Goal: Task Accomplishment & Management: Complete application form

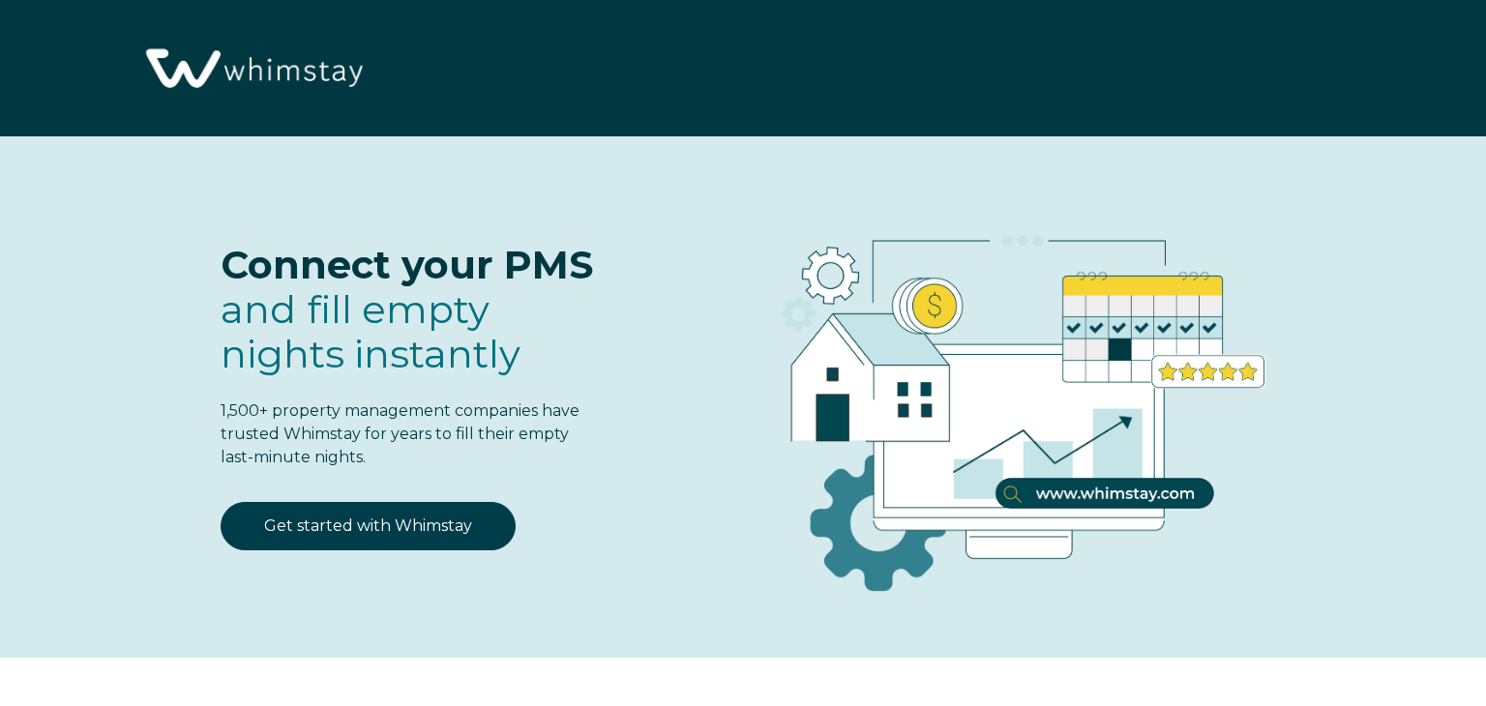
select select "US"
select select "Standard"
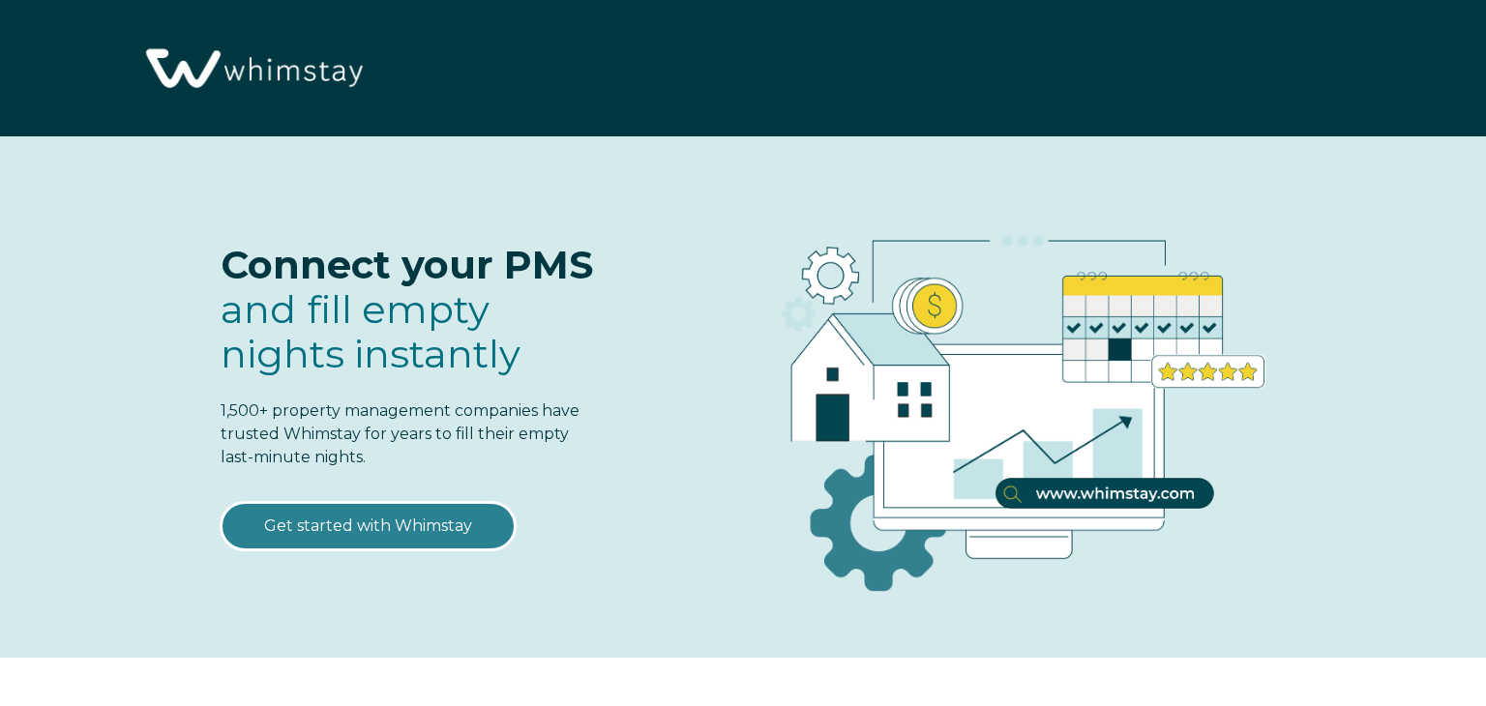
click at [400, 529] on link "Get started with Whimstay" at bounding box center [368, 526] width 295 height 48
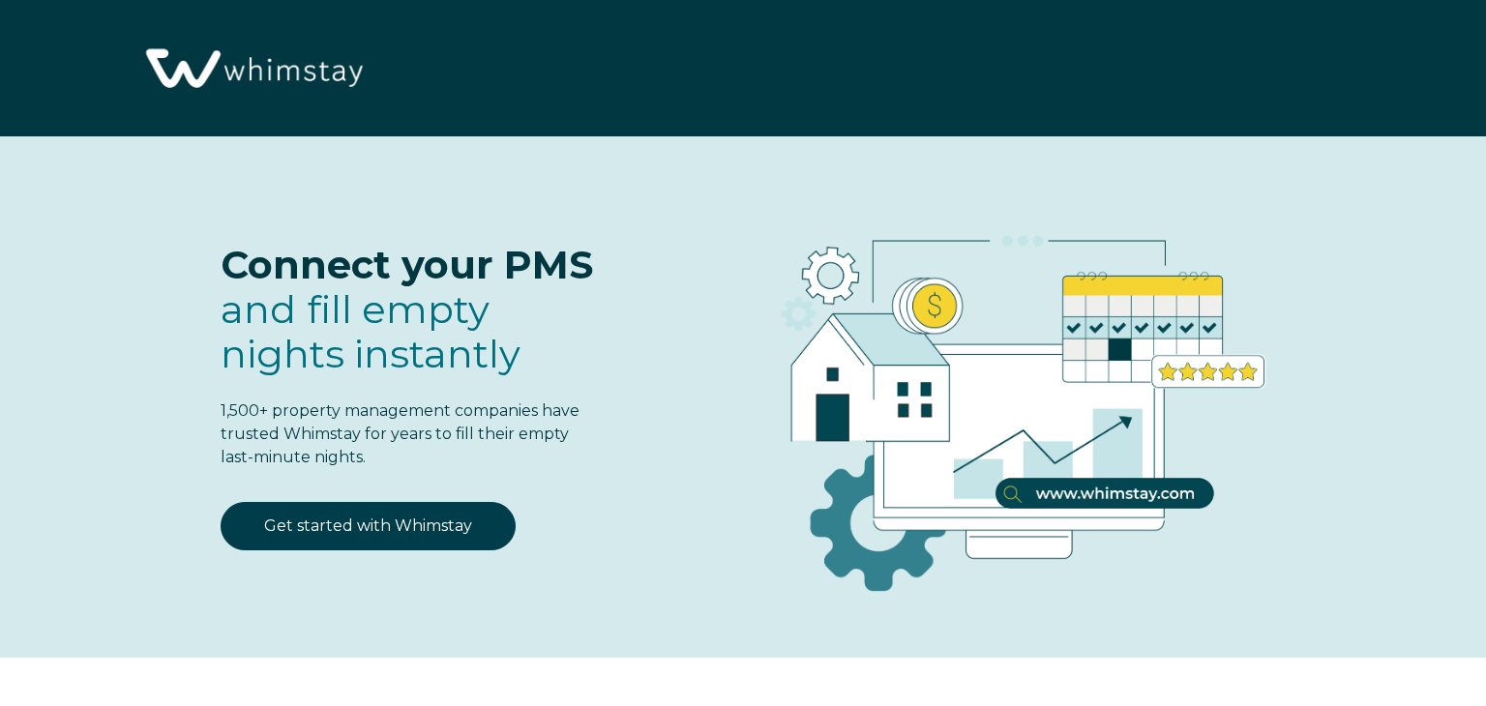
select select "US"
select select "Standard"
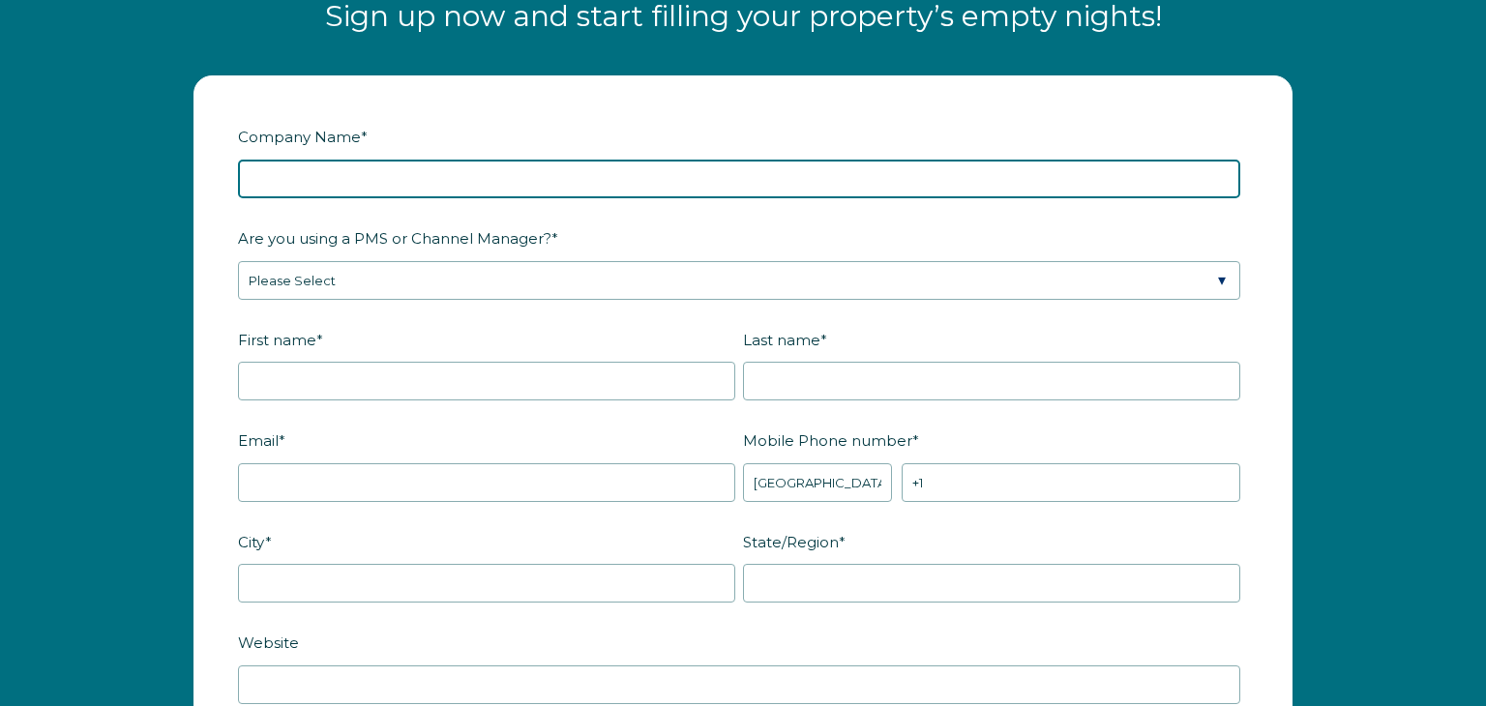
click at [306, 185] on input "Company Name *" at bounding box center [739, 179] width 1002 height 39
type input "Sole proprietorship"
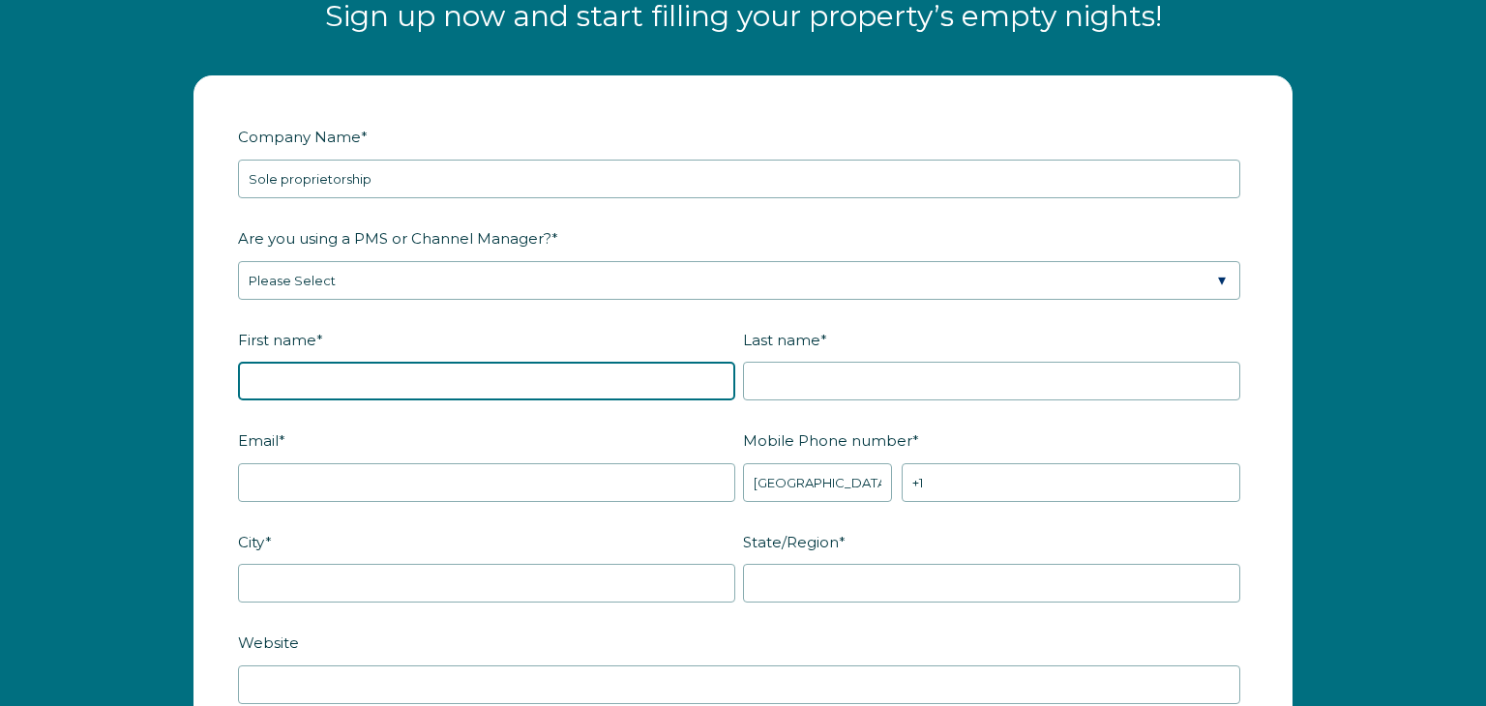
type input "casa"
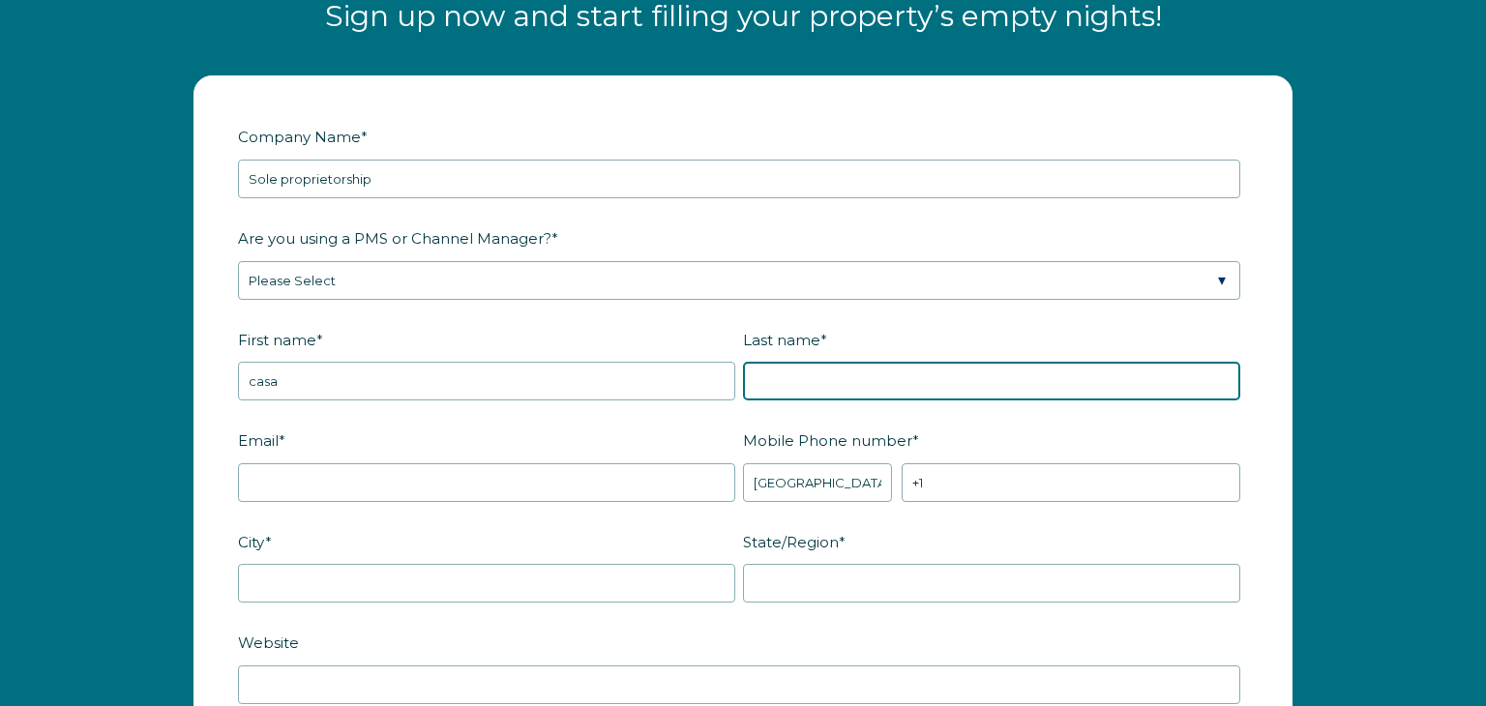
type input "yellowstone"
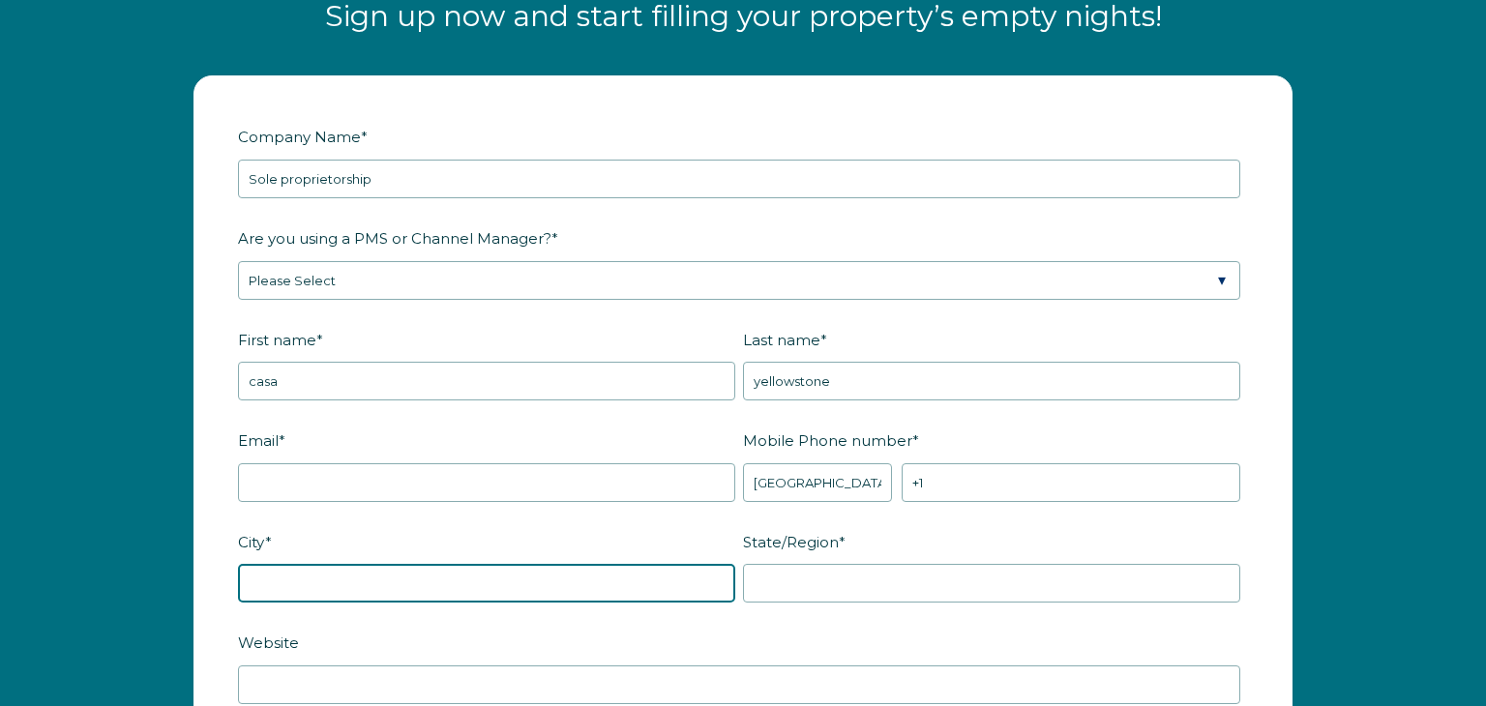
type input "Hazlet"
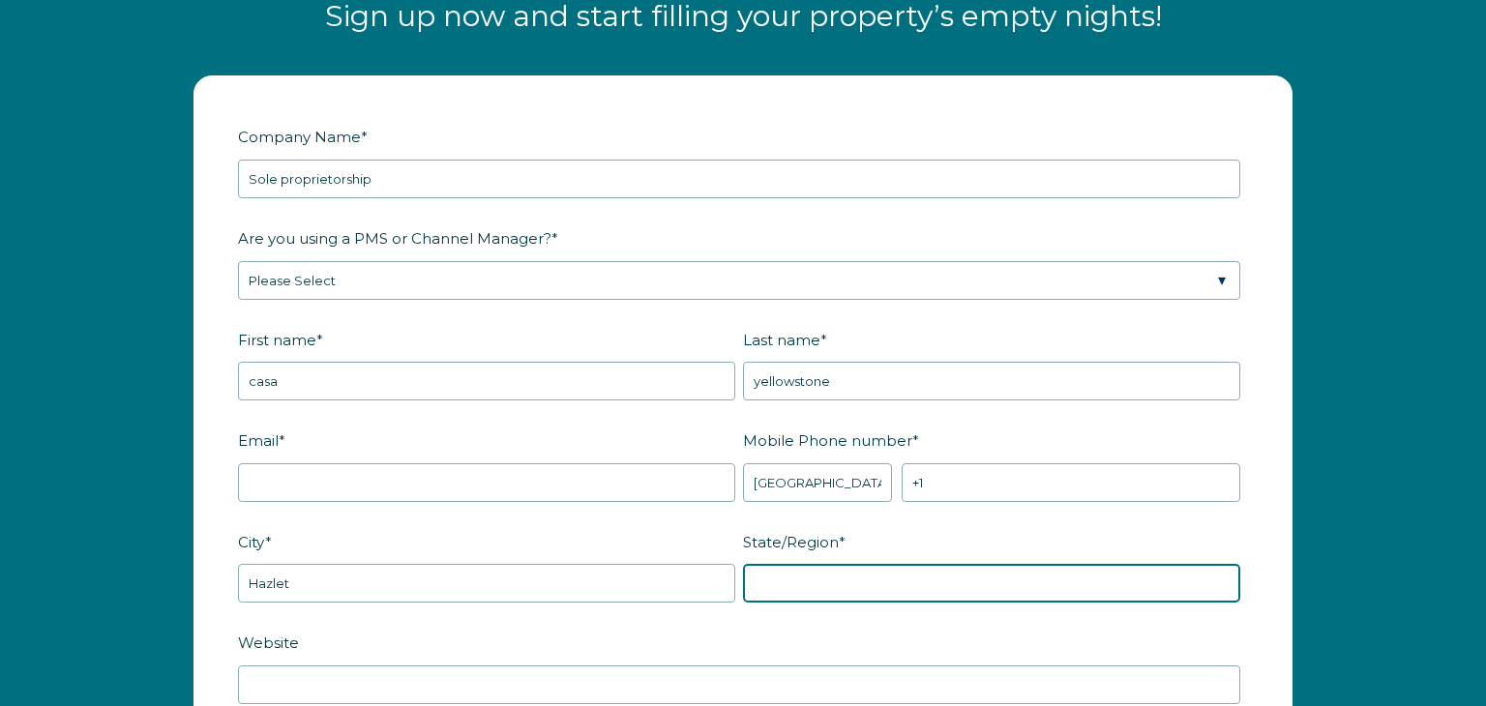
type input "NJ"
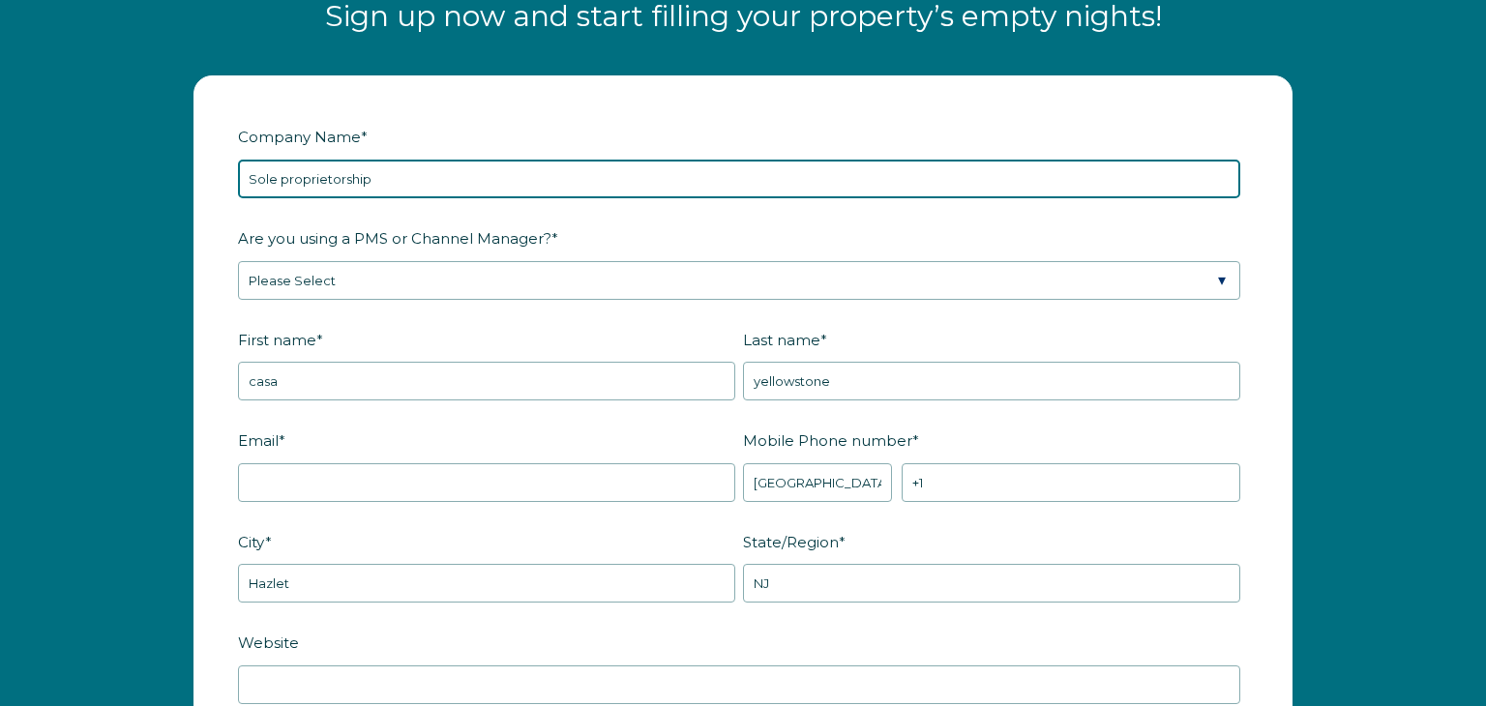
click at [388, 187] on input "Sole proprietorship" at bounding box center [739, 179] width 1002 height 39
type input "S"
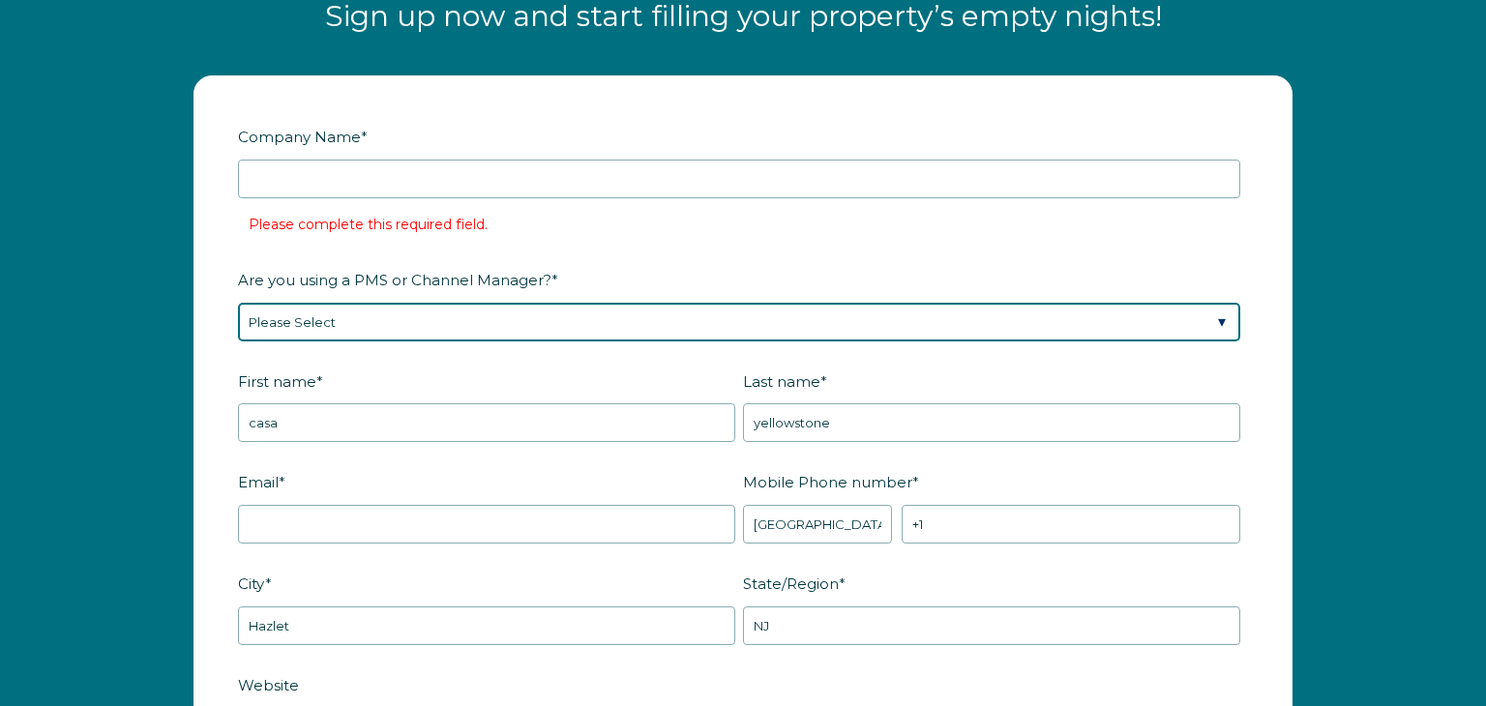
click at [339, 321] on select "Please Select Barefoot BookingPal Boost Brightside CiiRUS Escapia Guesty Hostaw…" at bounding box center [739, 322] width 1002 height 39
select select "Not Listed"
click at [238, 303] on select "Please Select Barefoot BookingPal Boost Brightside CiiRUS Escapia Guesty Hostaw…" at bounding box center [739, 322] width 1002 height 39
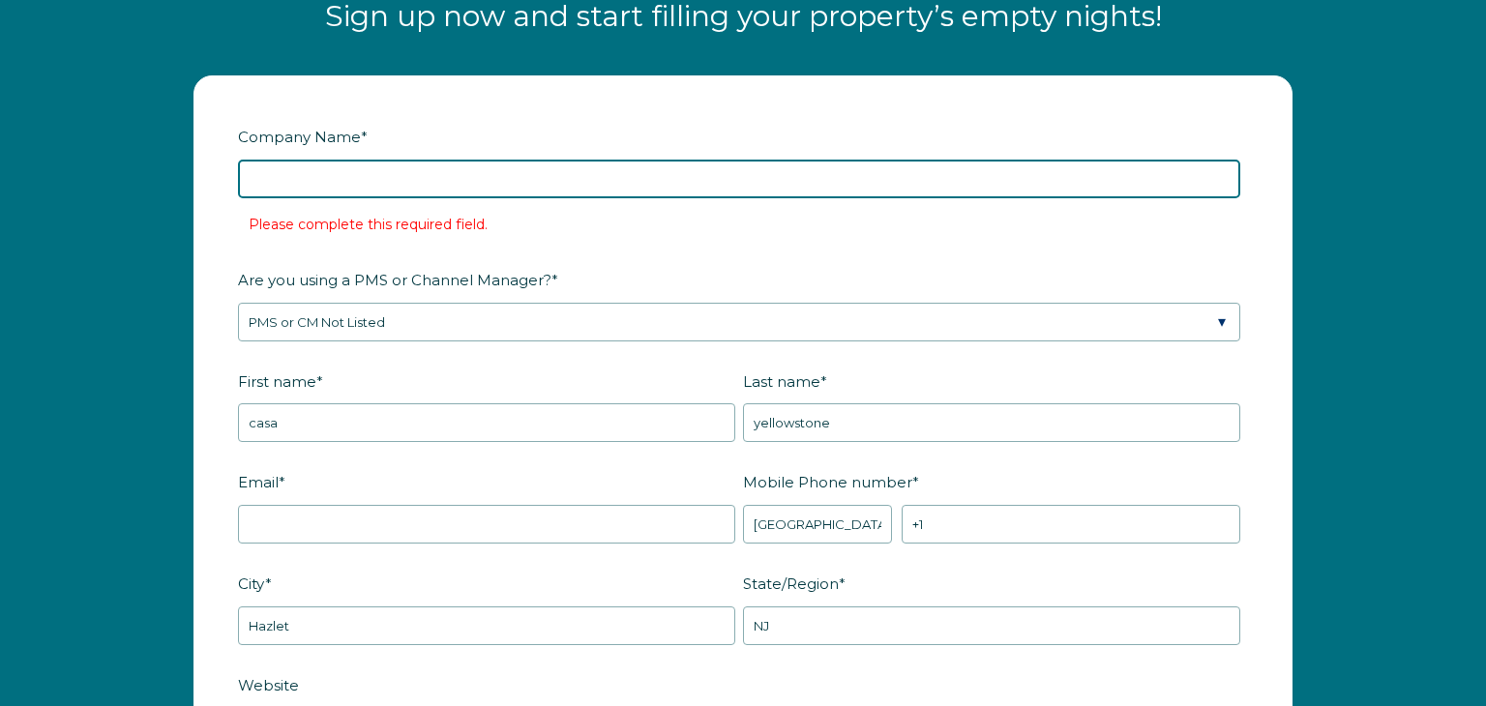
click at [310, 185] on input "Company Name *" at bounding box center [739, 179] width 1002 height 39
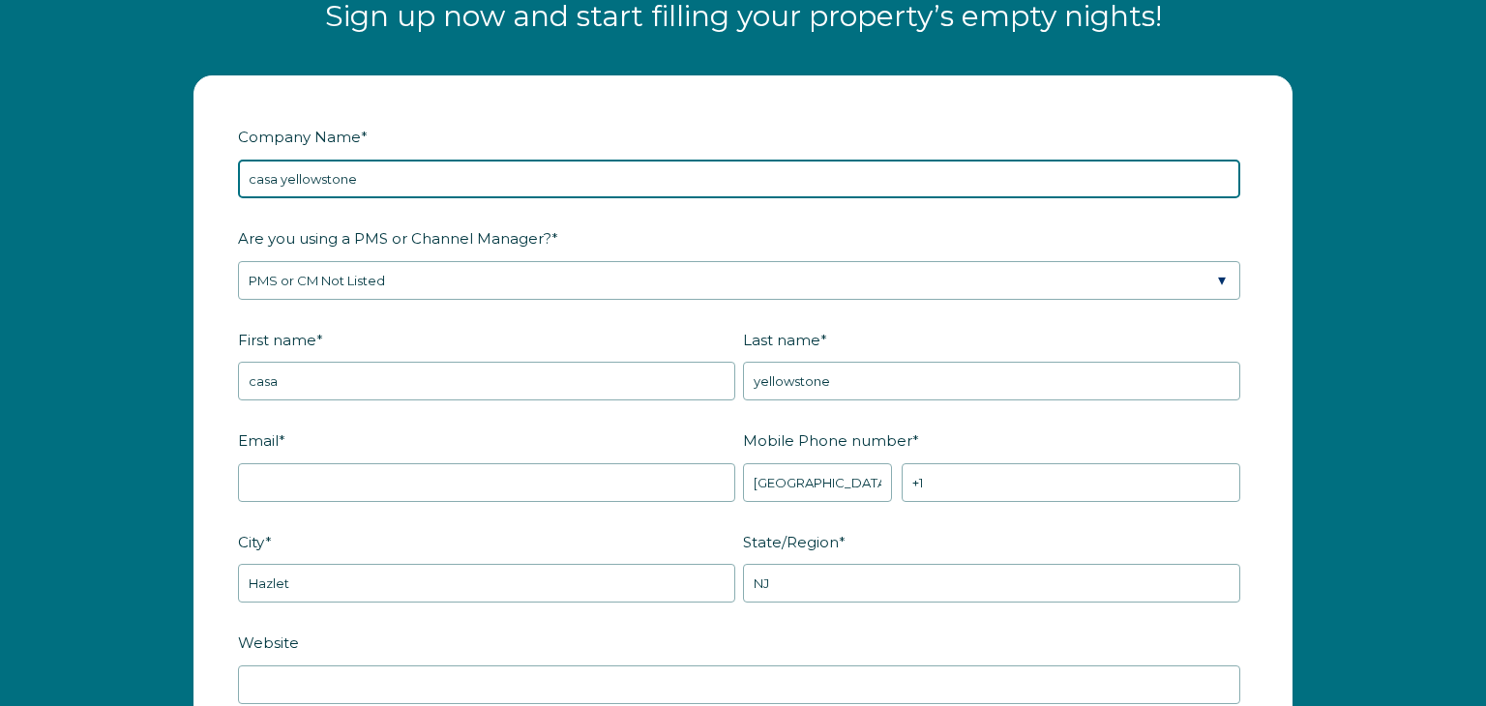
type input "casa yellowstone"
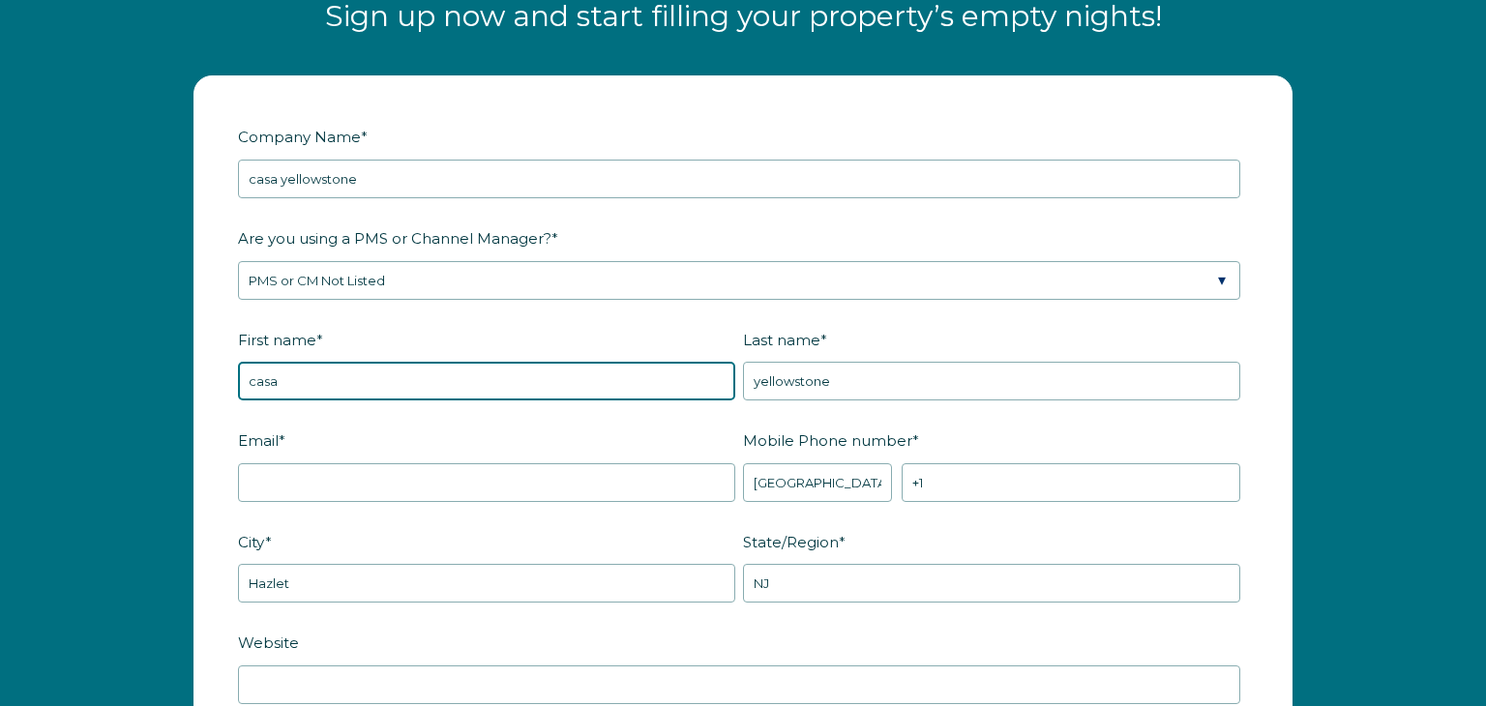
click at [296, 381] on input "casa" at bounding box center [486, 381] width 497 height 39
type input "c"
type input "[PERSON_NAME]"
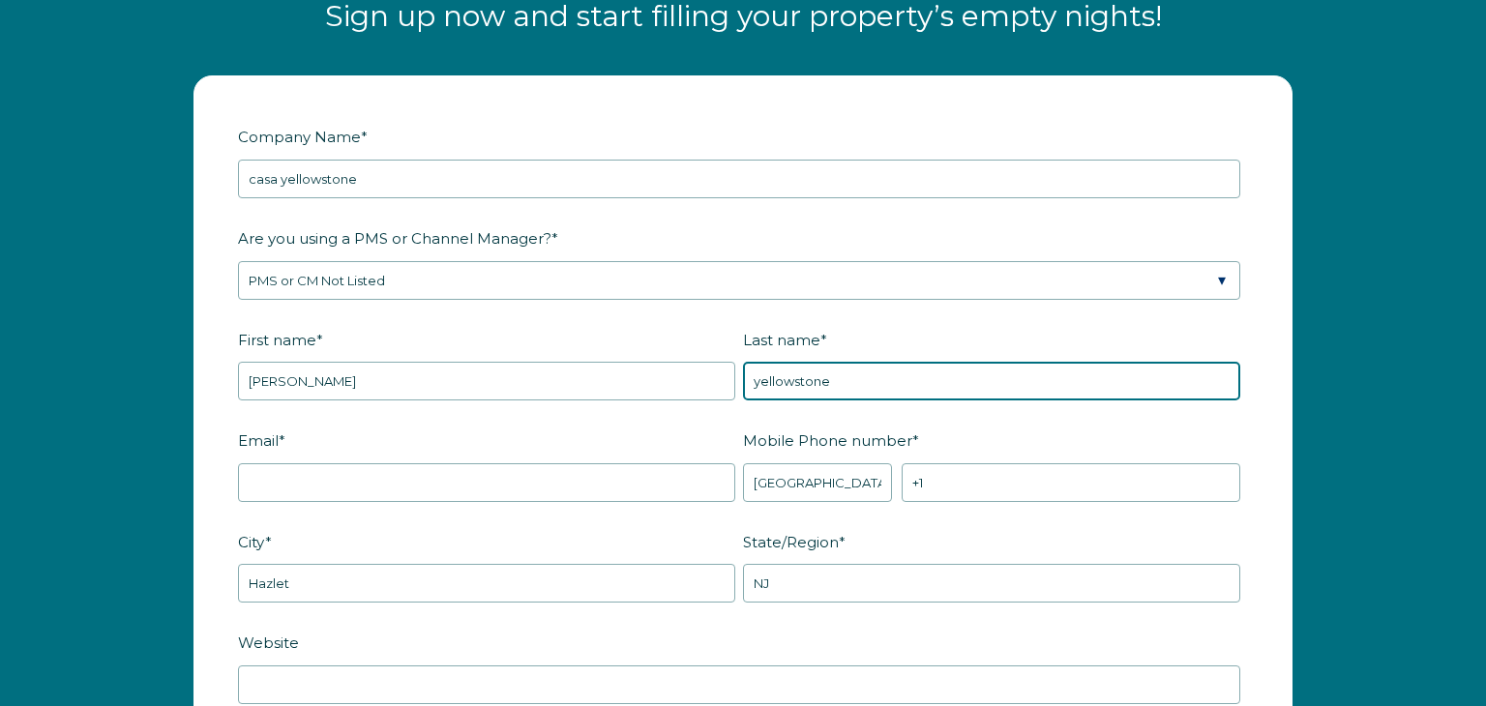
click at [868, 375] on input "yellowstone" at bounding box center [991, 381] width 497 height 39
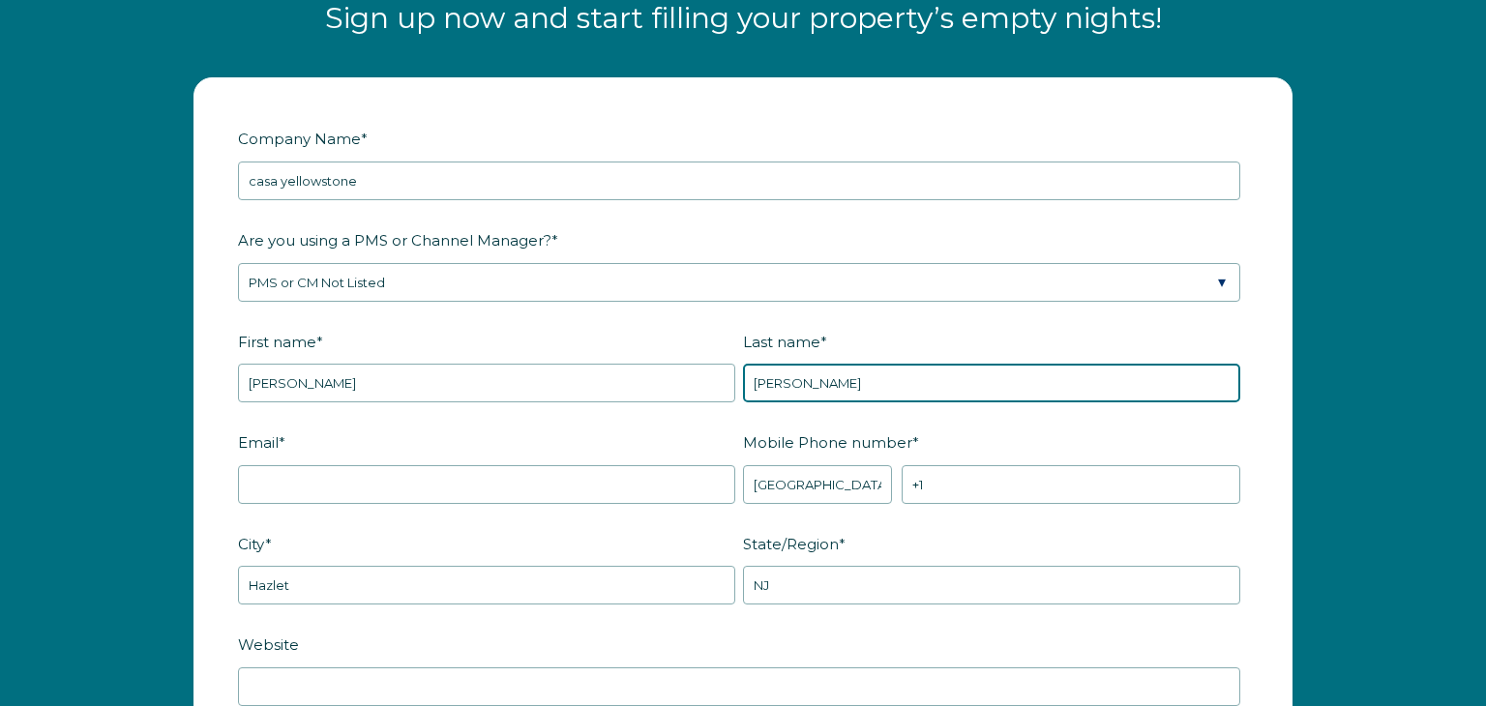
type input "[PERSON_NAME]"
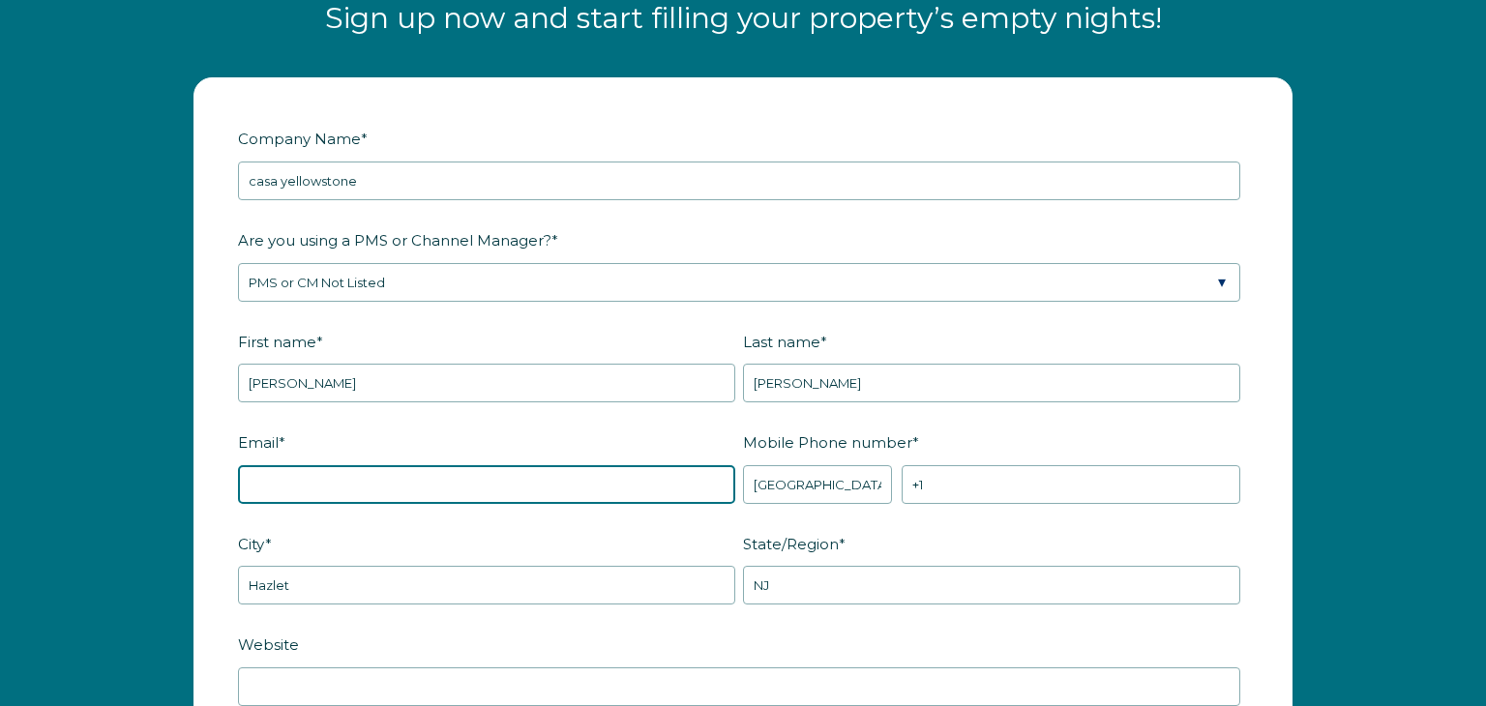
click at [309, 489] on input "Email *" at bounding box center [486, 484] width 497 height 39
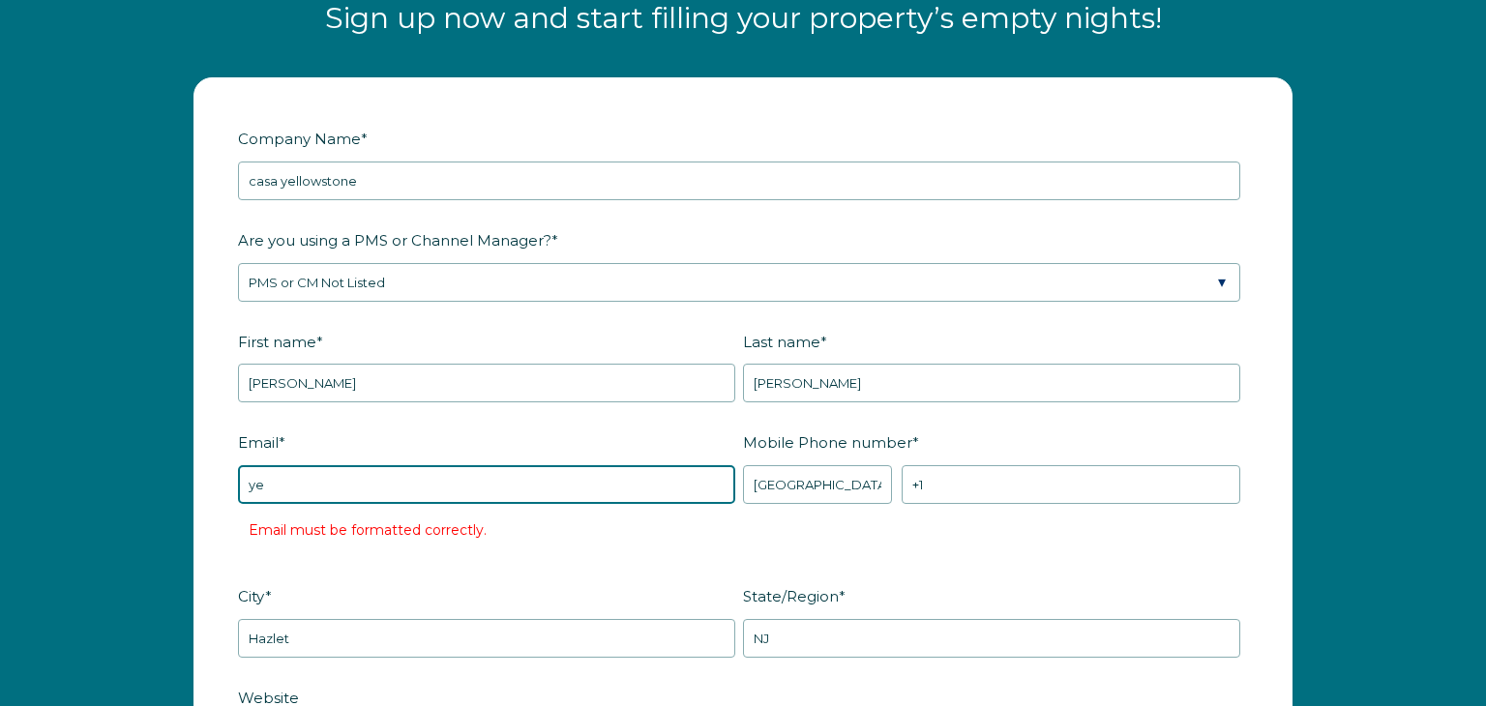
type input "[EMAIL_ADDRESS][DOMAIN_NAME]"
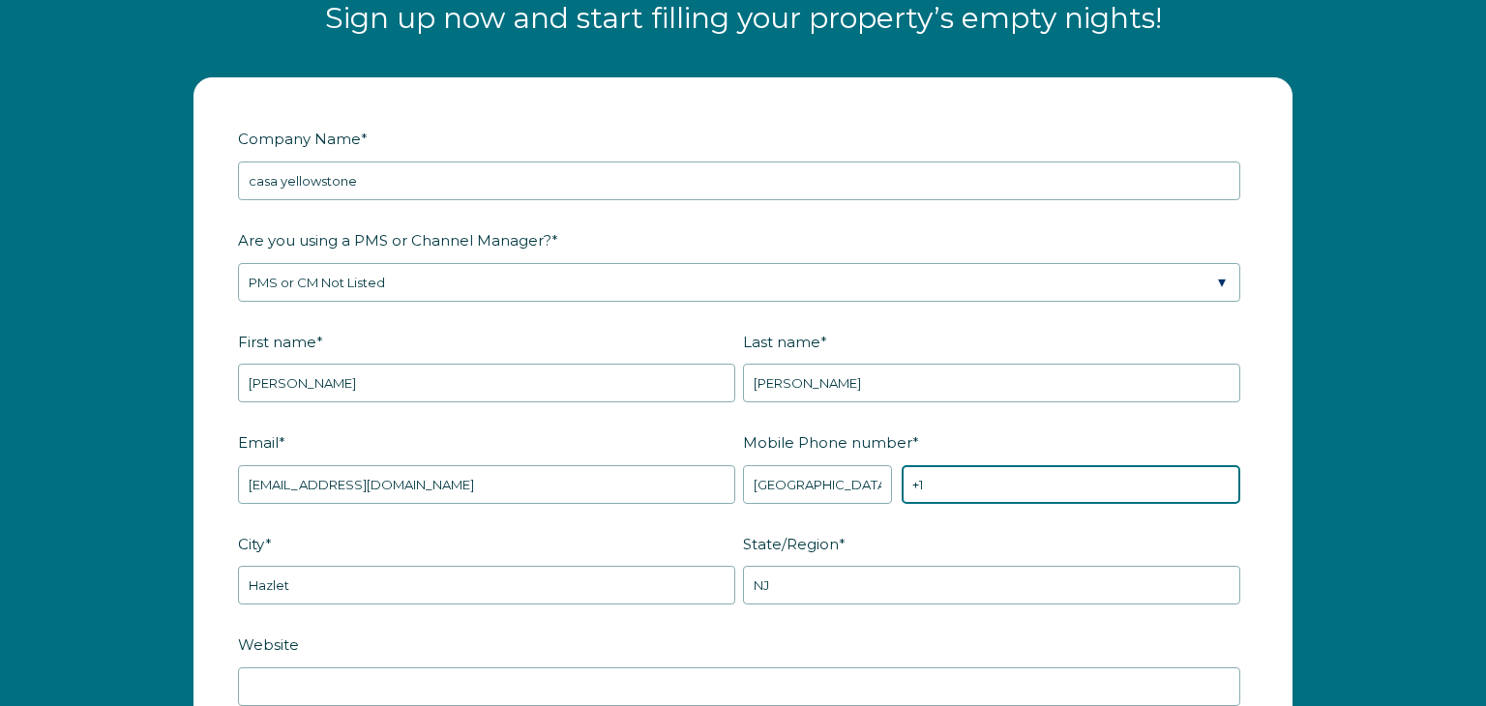
click at [938, 494] on input "+1" at bounding box center [1070, 484] width 339 height 39
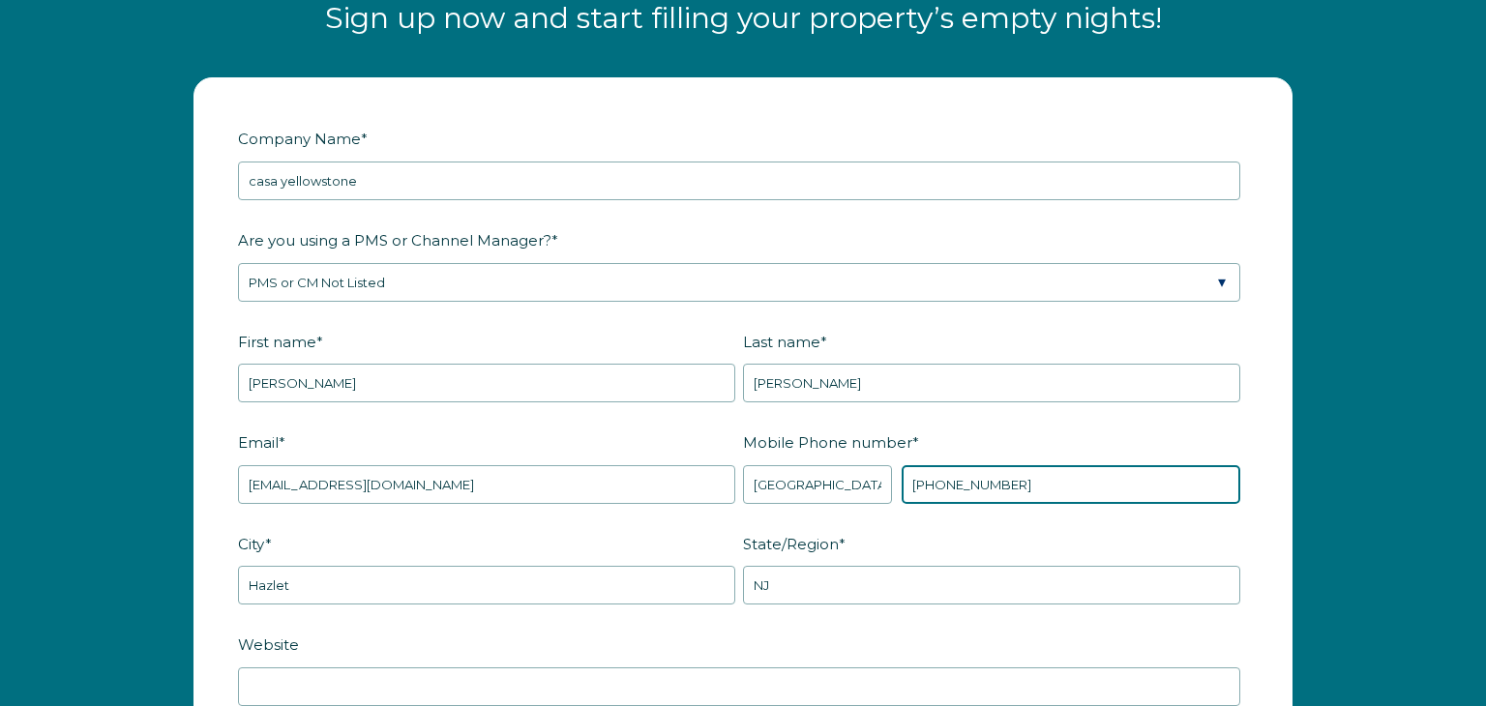
click at [1016, 482] on input "[PHONE_NUMBER]" at bounding box center [1070, 484] width 339 height 39
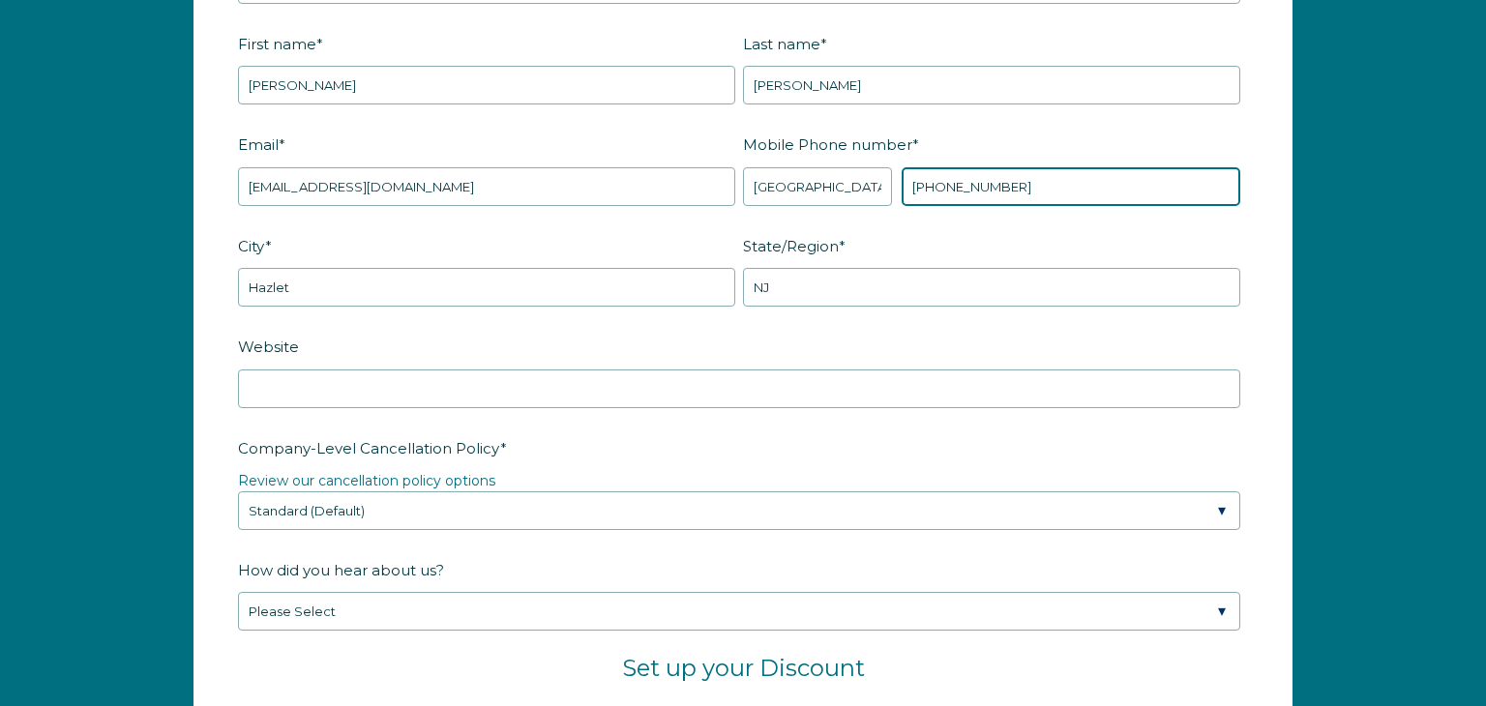
scroll to position [2703, 0]
type input "[PHONE_NUMBER]"
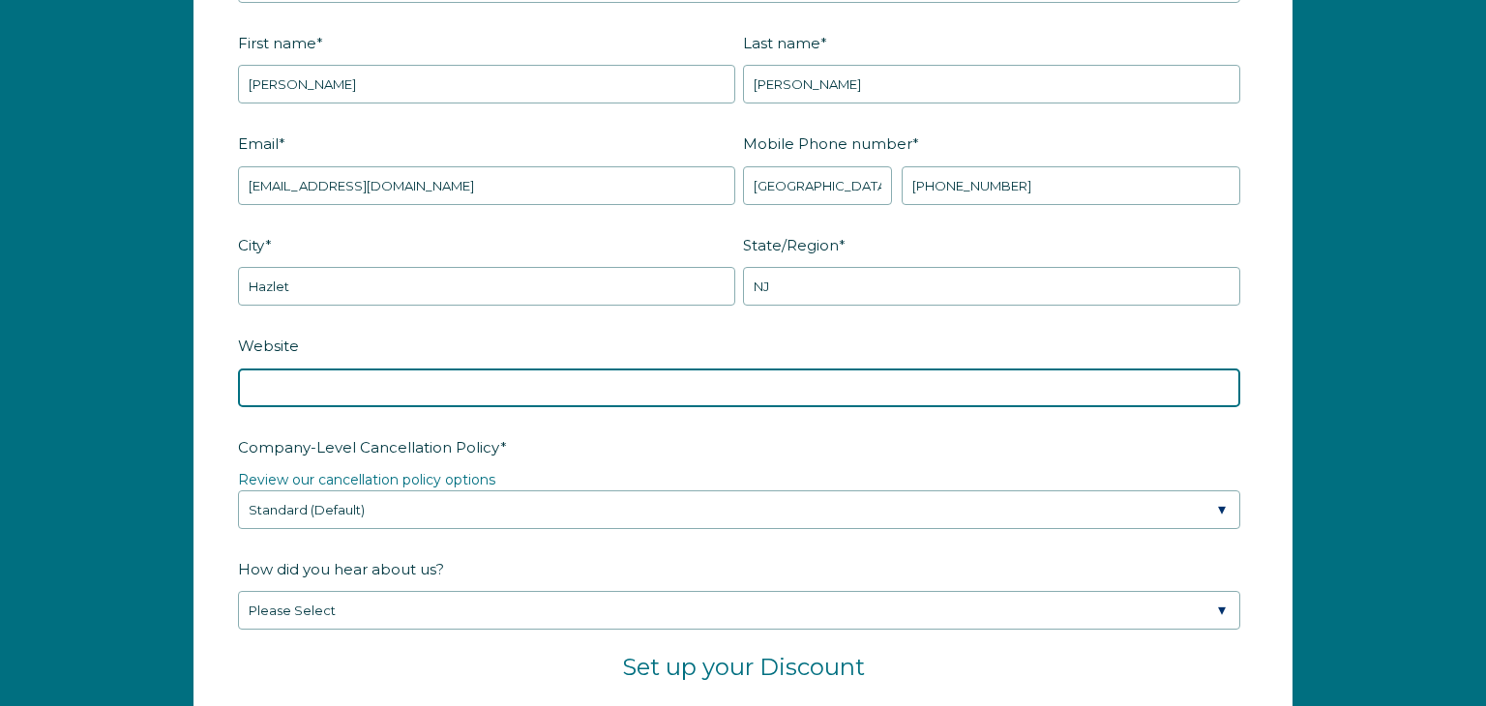
click at [275, 381] on input "Website" at bounding box center [739, 387] width 1002 height 39
type input "casayellowstone.org"
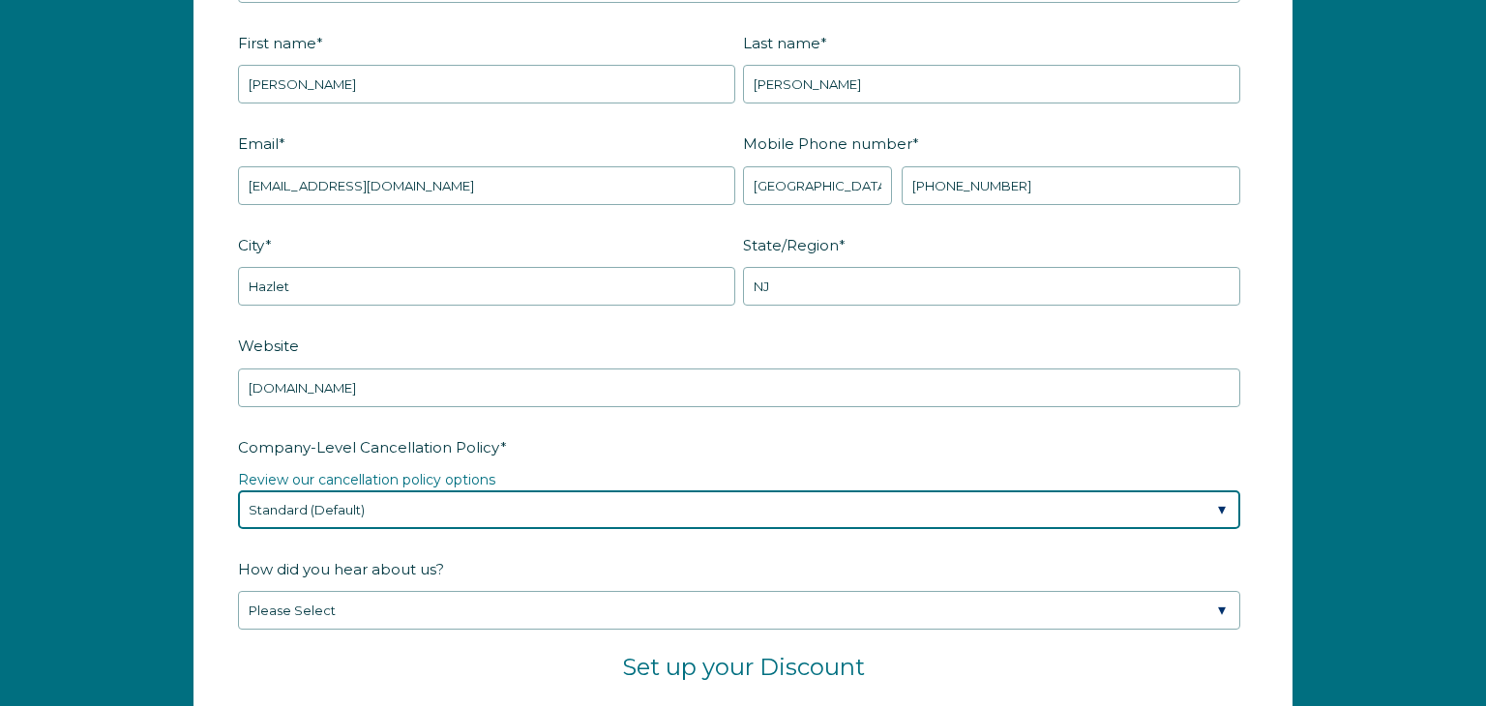
click at [1223, 502] on select "Please Select Partial Standard (Default) Moderate Strict" at bounding box center [739, 509] width 1002 height 39
select select "Moderate"
click at [238, 490] on select "Please Select Partial Standard (Default) Moderate Strict" at bounding box center [739, 509] width 1002 height 39
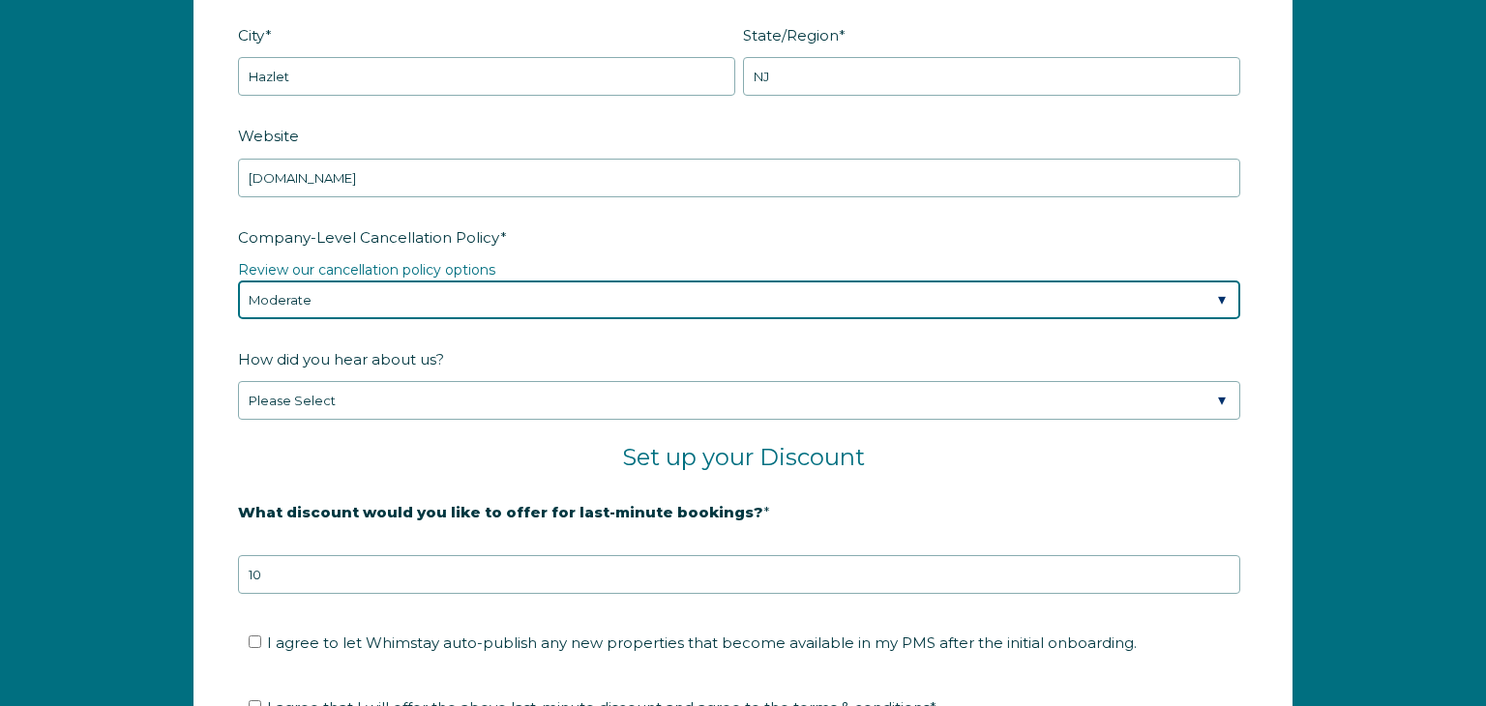
scroll to position [2913, 0]
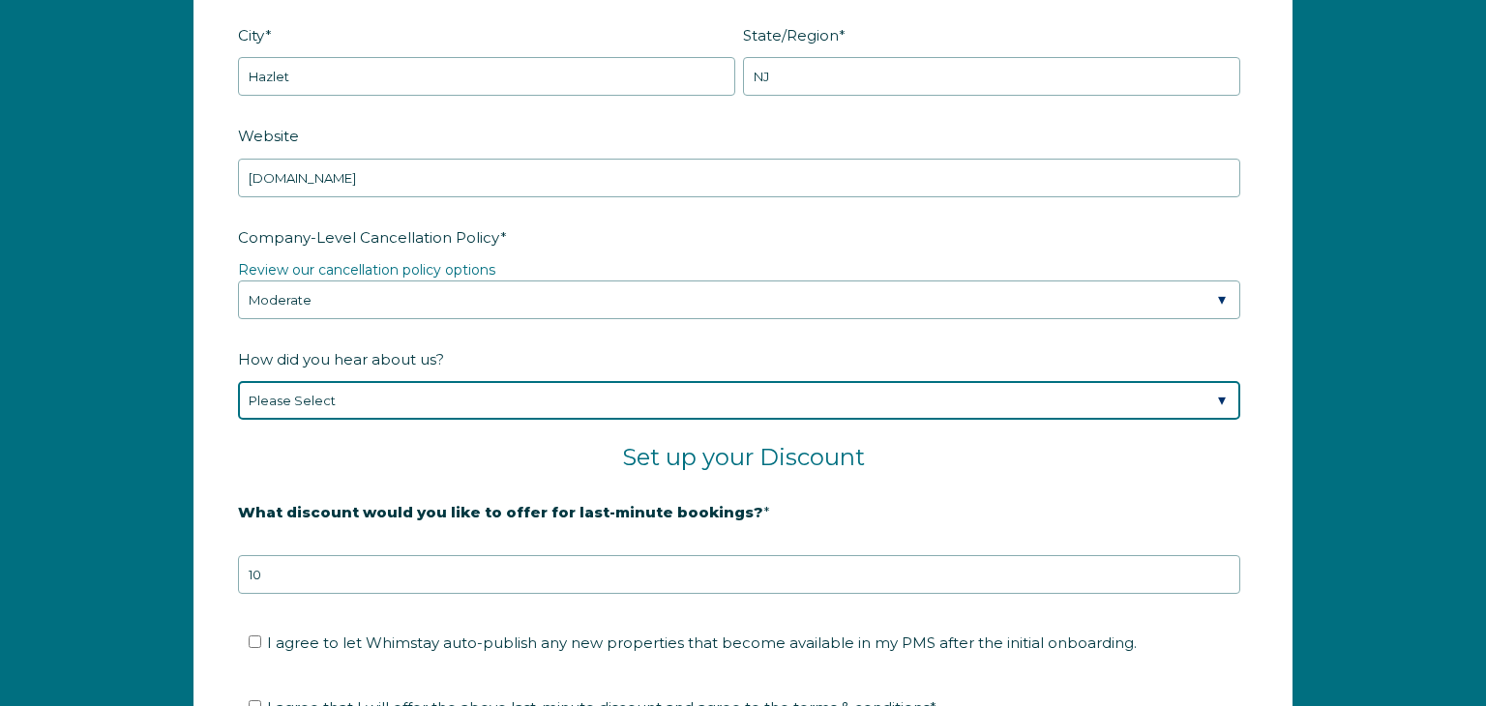
click at [1221, 395] on select "Please Select Found Whimstay through a Google search Spoke to a Whimstay salesp…" at bounding box center [739, 400] width 1002 height 39
select select "Social Media"
click at [238, 381] on select "Please Select Found Whimstay through a Google search Spoke to a Whimstay salesp…" at bounding box center [739, 400] width 1002 height 39
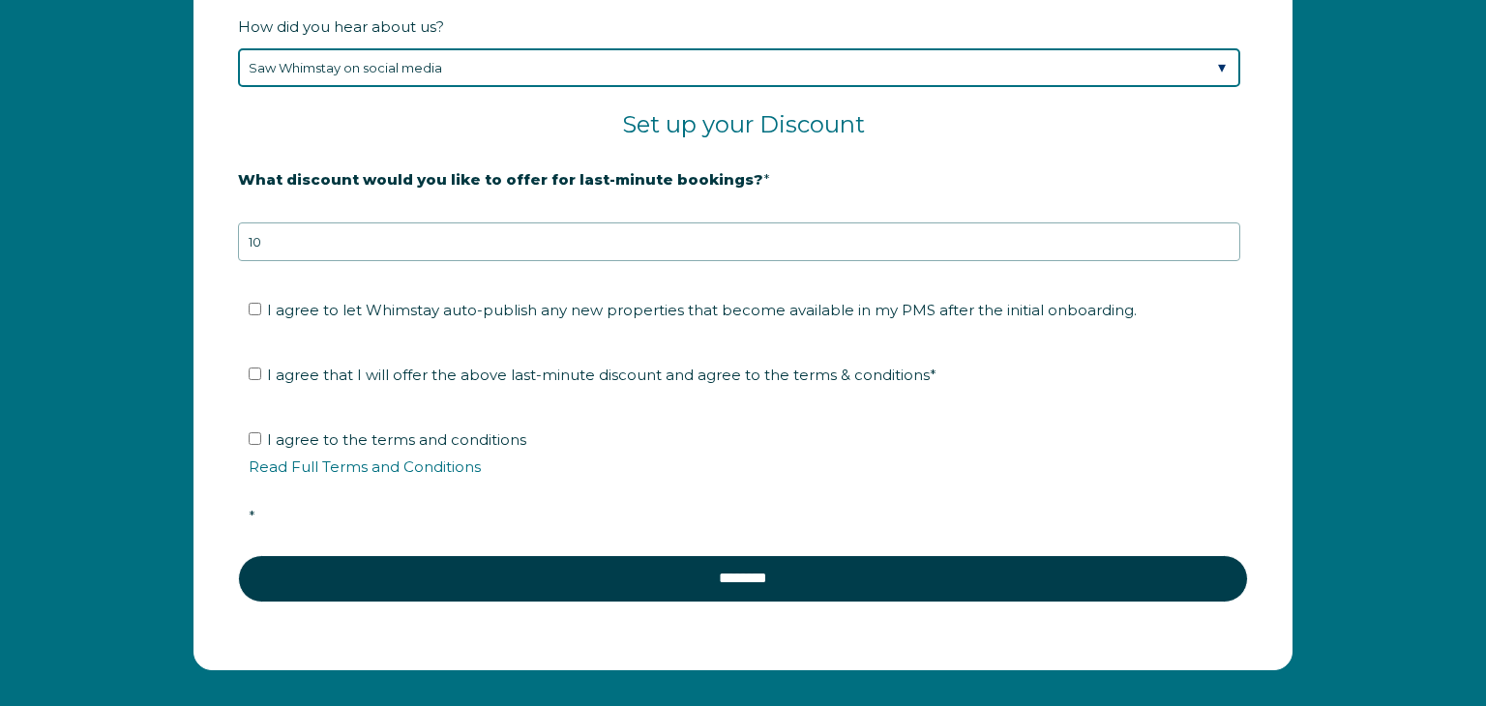
scroll to position [3250, 0]
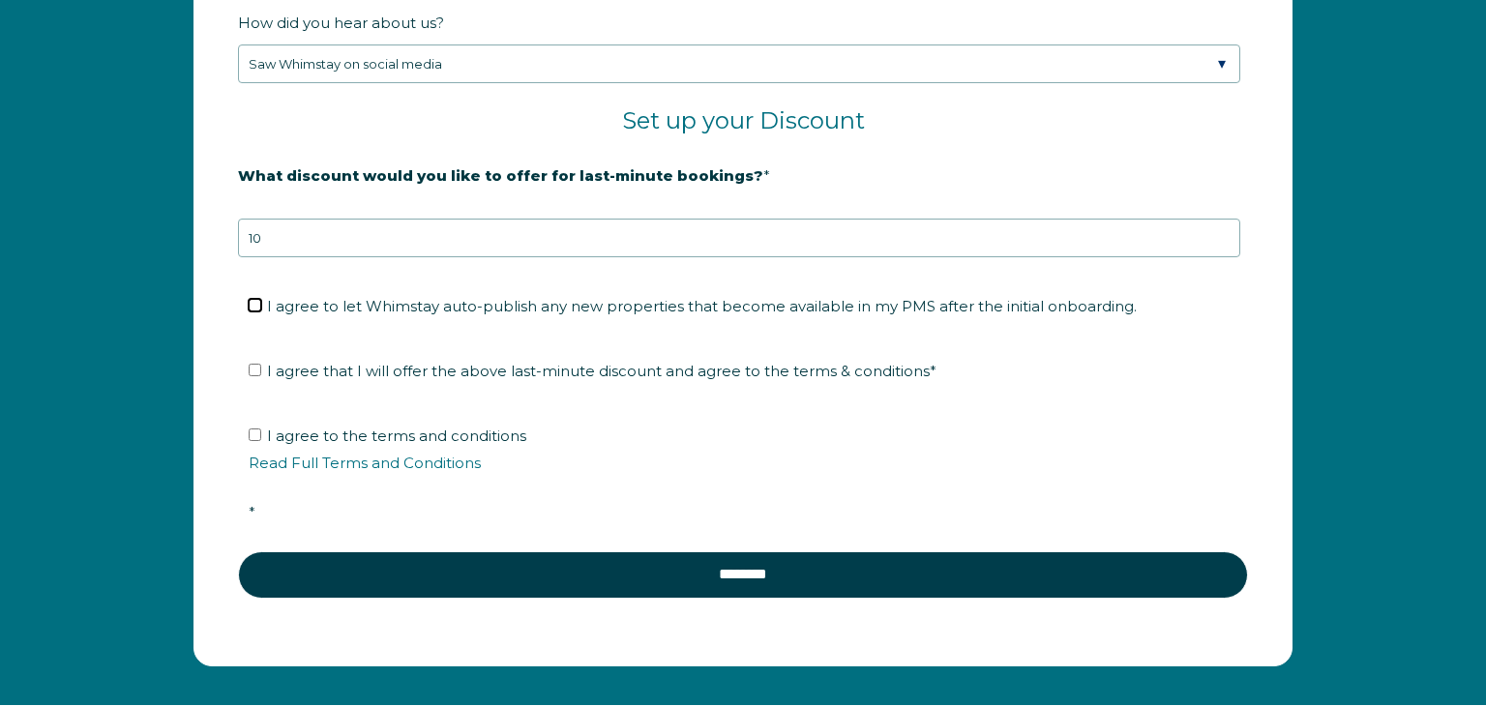
click at [258, 303] on input "I agree to let Whimstay auto-publish any new properties that become available i…" at bounding box center [255, 305] width 13 height 13
checkbox input "true"
click at [262, 368] on label "I agree that I will offer the above last-minute discount and agree to the terms…" at bounding box center [593, 371] width 688 height 18
click at [261, 368] on input "I agree that I will offer the above last-minute discount and agree to the terms…" at bounding box center [255, 370] width 13 height 13
checkbox input "true"
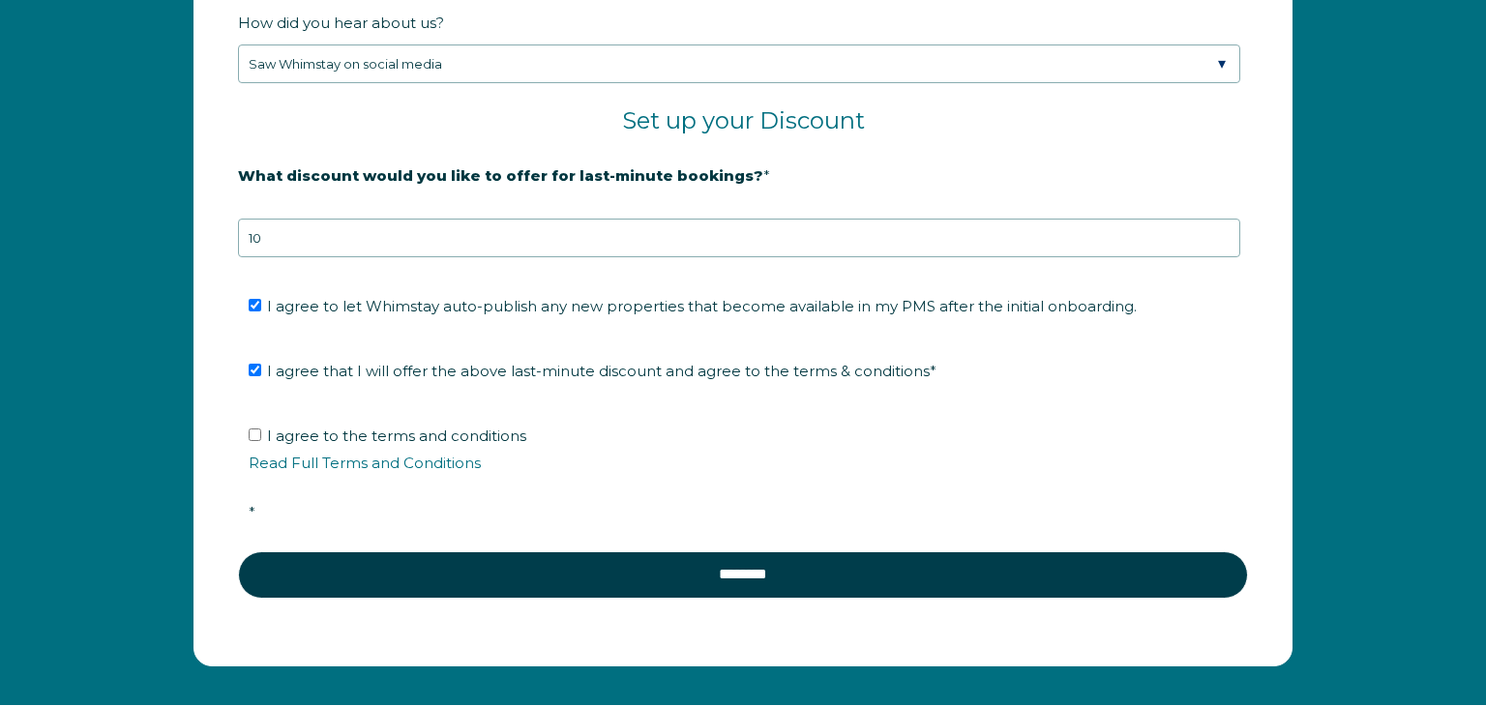
click at [261, 432] on label "I agree to the terms and conditions Read Full Terms and Conditions *" at bounding box center [750, 474] width 1002 height 95
click at [261, 432] on input "I agree to the terms and conditions Read Full Terms and Conditions *" at bounding box center [255, 434] width 13 height 13
checkbox input "true"
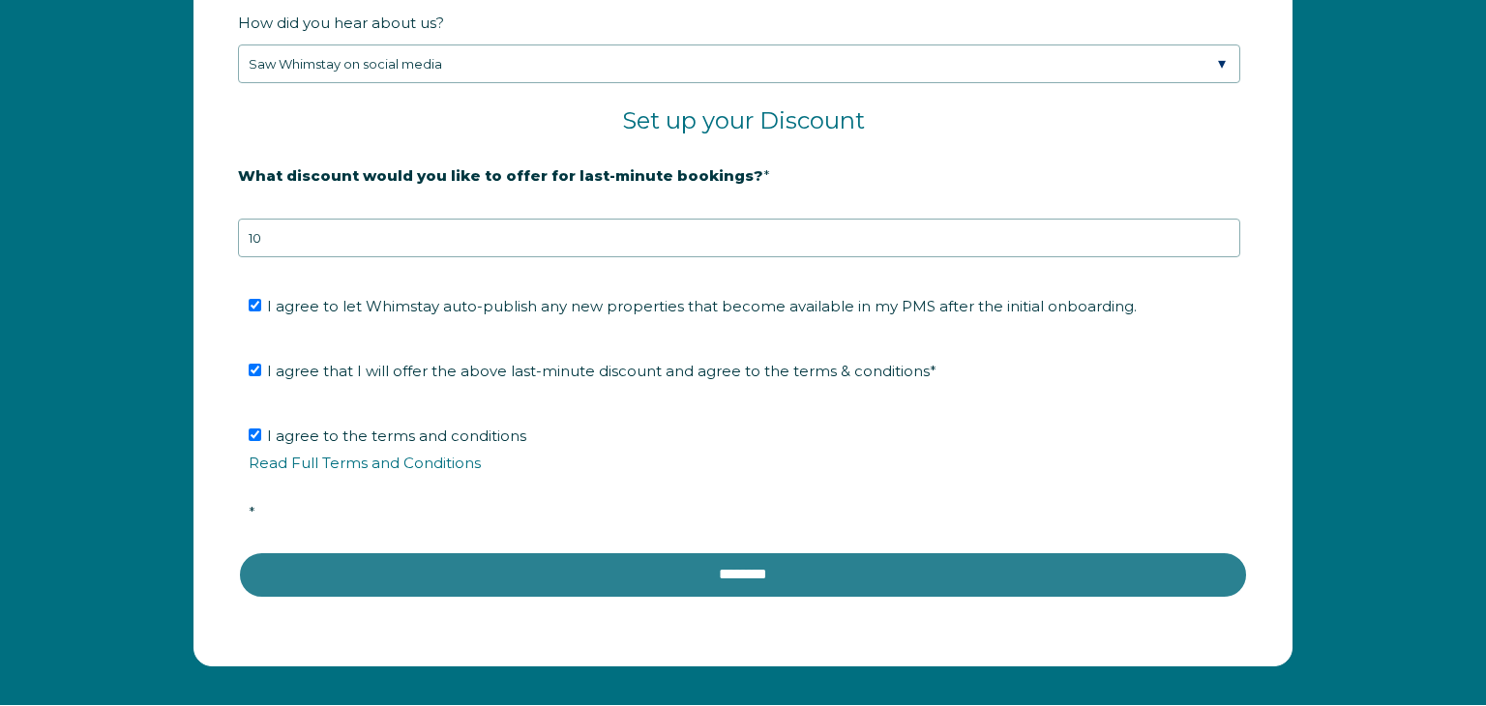
click at [766, 570] on input "********" at bounding box center [743, 574] width 1010 height 46
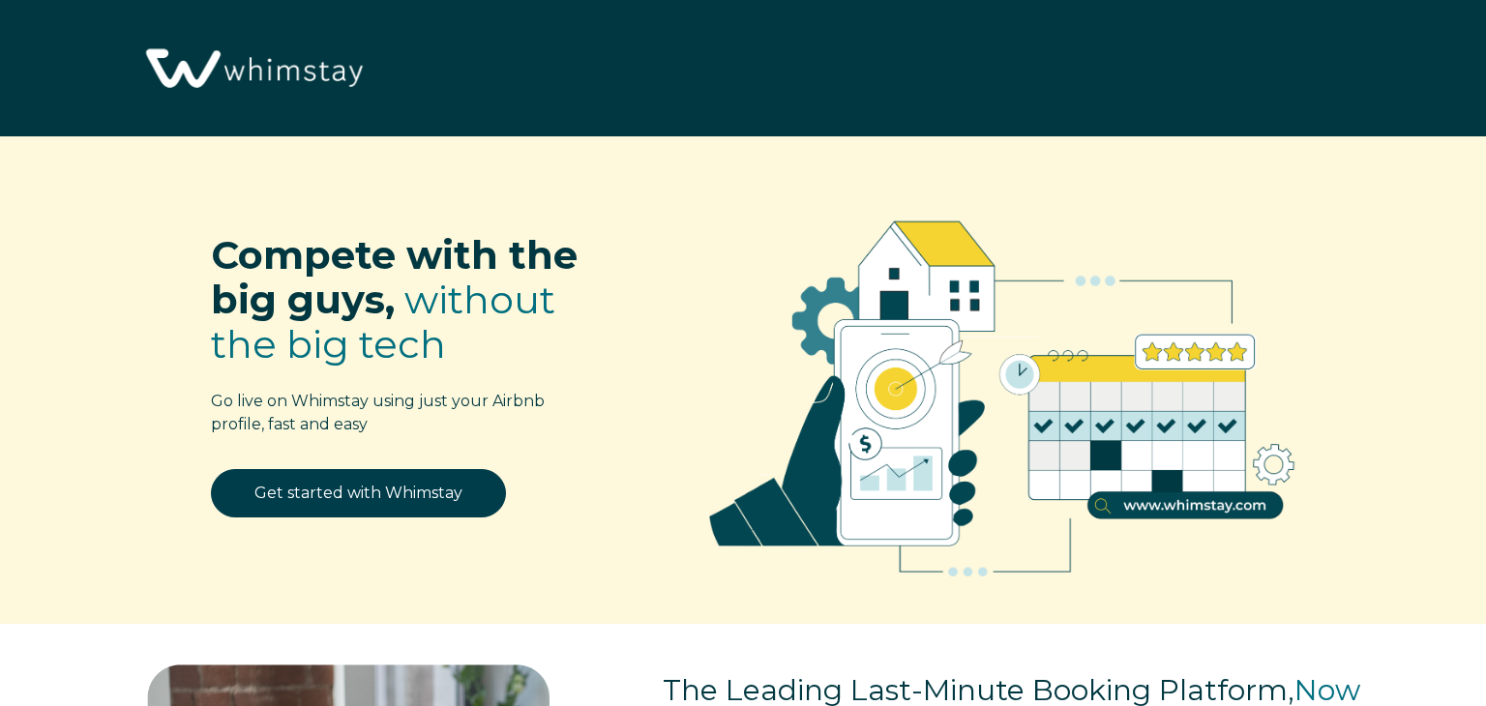
select select "US"
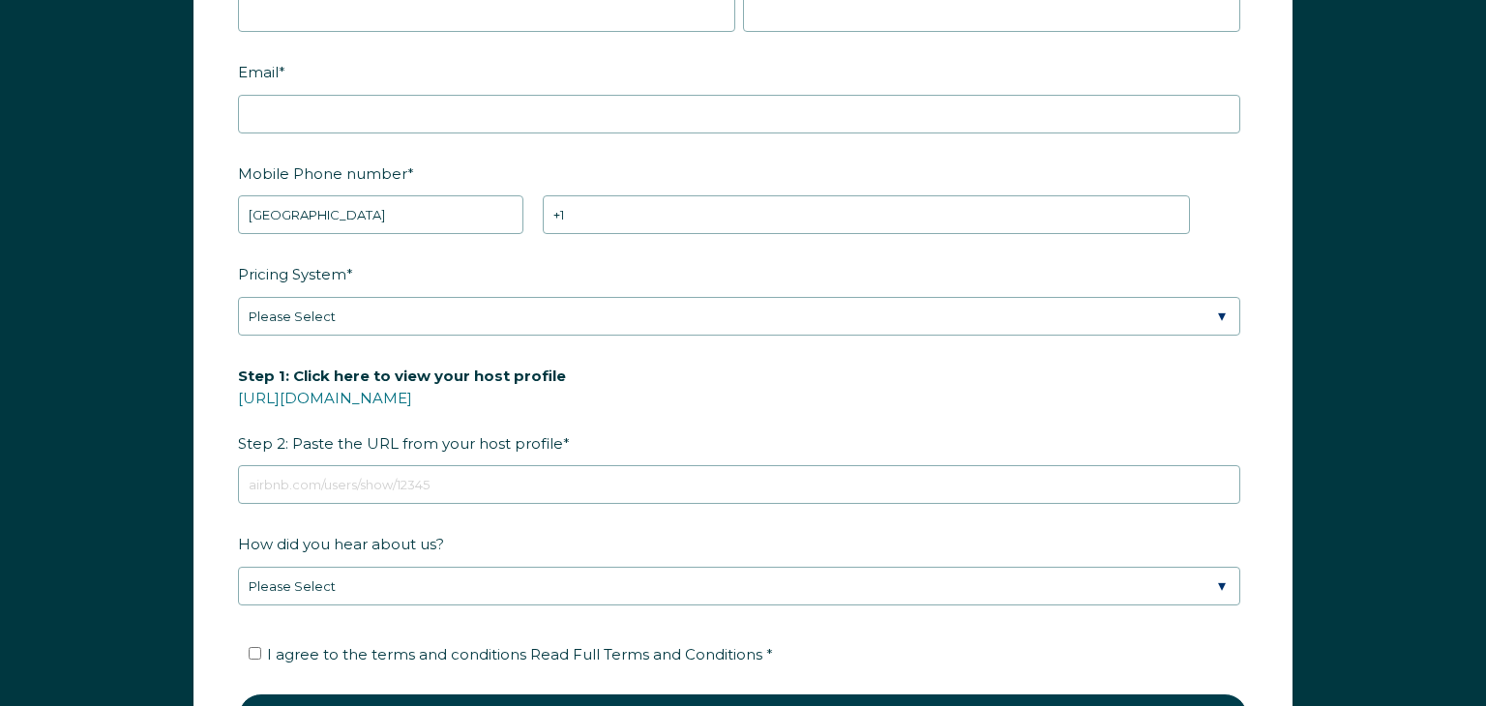
scroll to position [2593, 0]
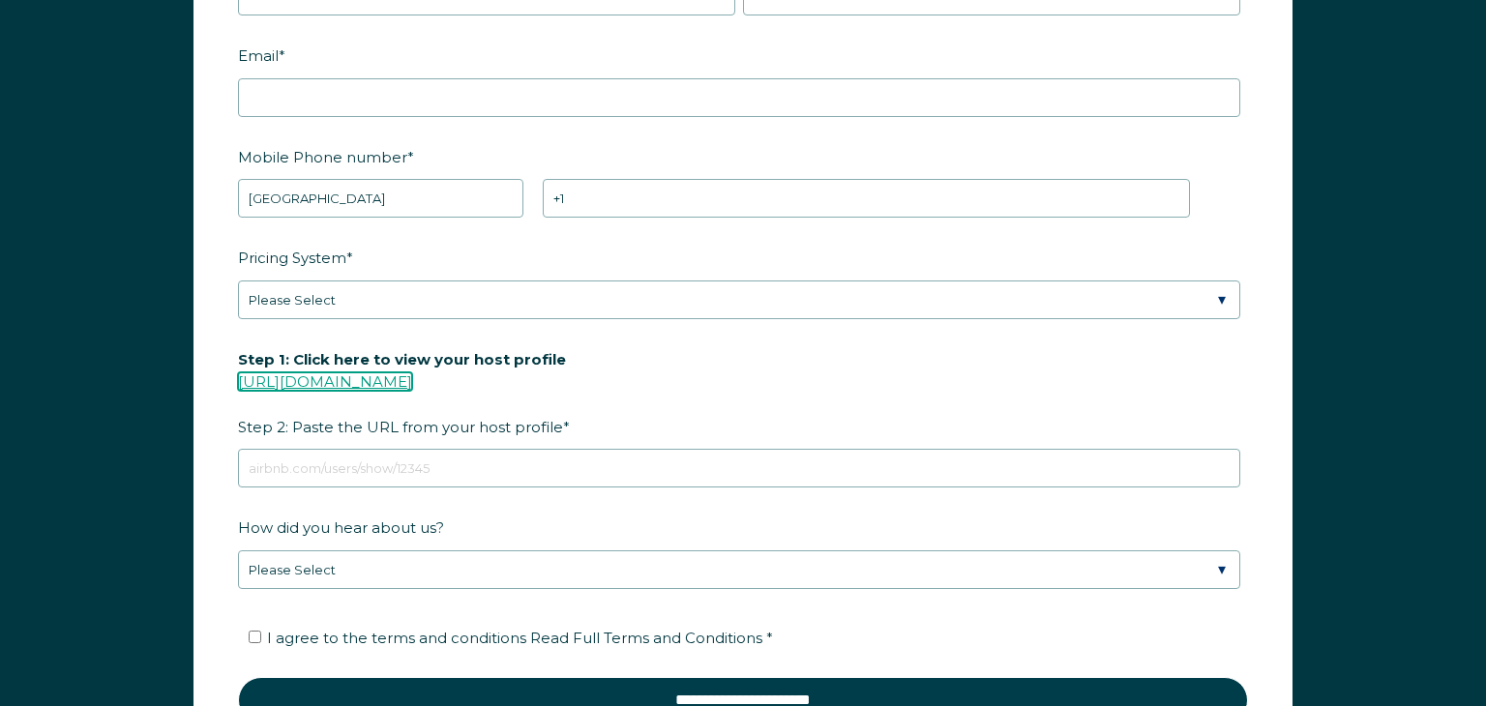
click at [354, 382] on link "[URL][DOMAIN_NAME]" at bounding box center [325, 381] width 174 height 18
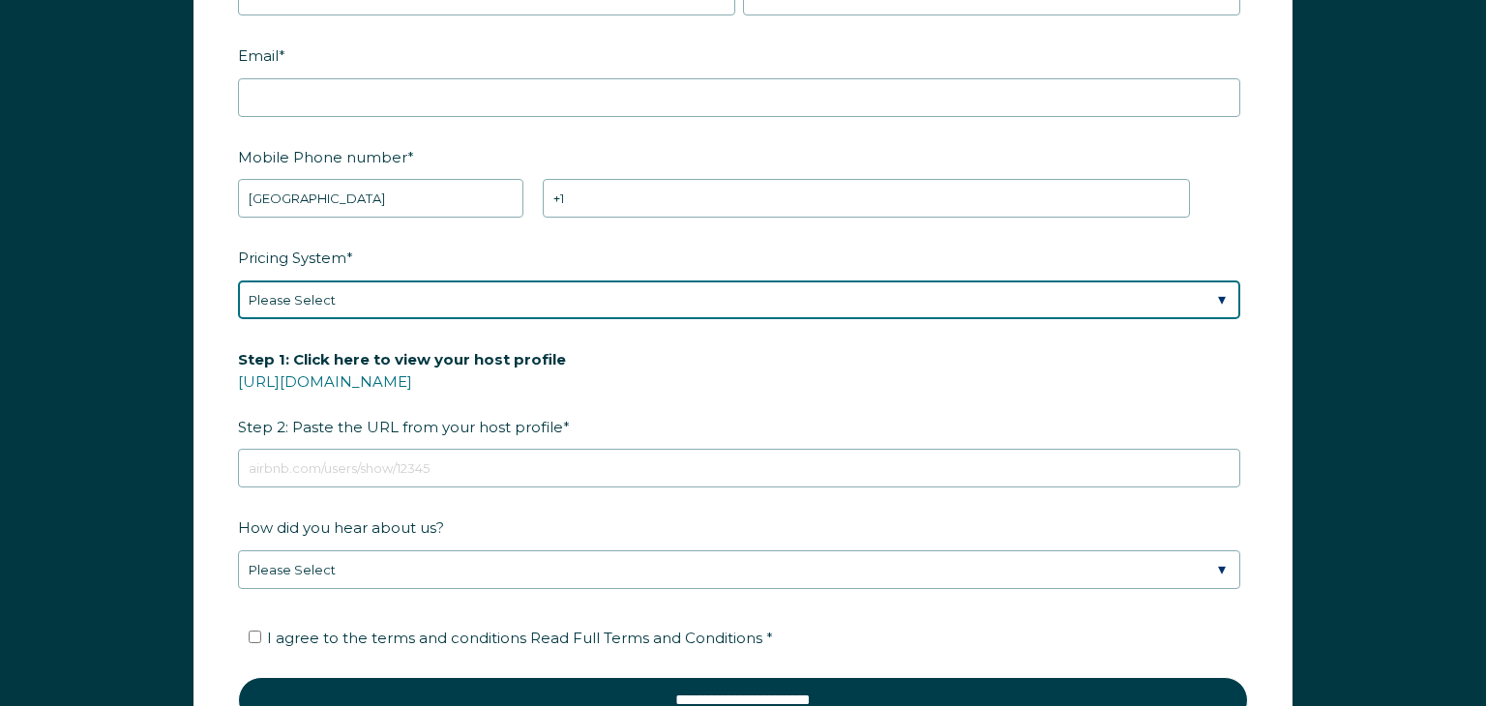
click at [1223, 300] on select "Please Select Manual Airbnb Smart Pricing PriceLabs Wheelhouse Beyond Pricing 3…" at bounding box center [739, 299] width 1002 height 39
select select "PriceLabs"
click at [238, 280] on select "Please Select Manual Airbnb Smart Pricing PriceLabs Wheelhouse Beyond Pricing 3…" at bounding box center [739, 299] width 1002 height 39
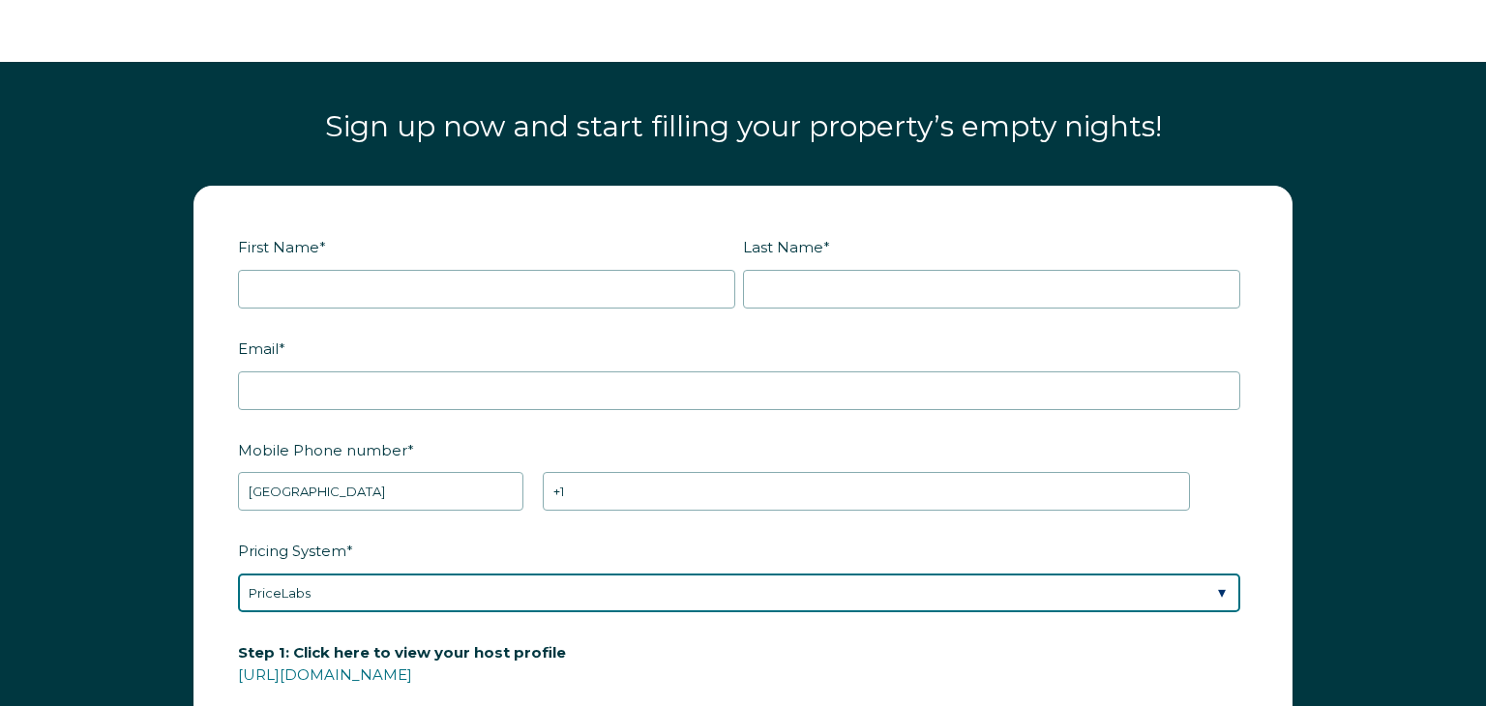
scroll to position [2298, 0]
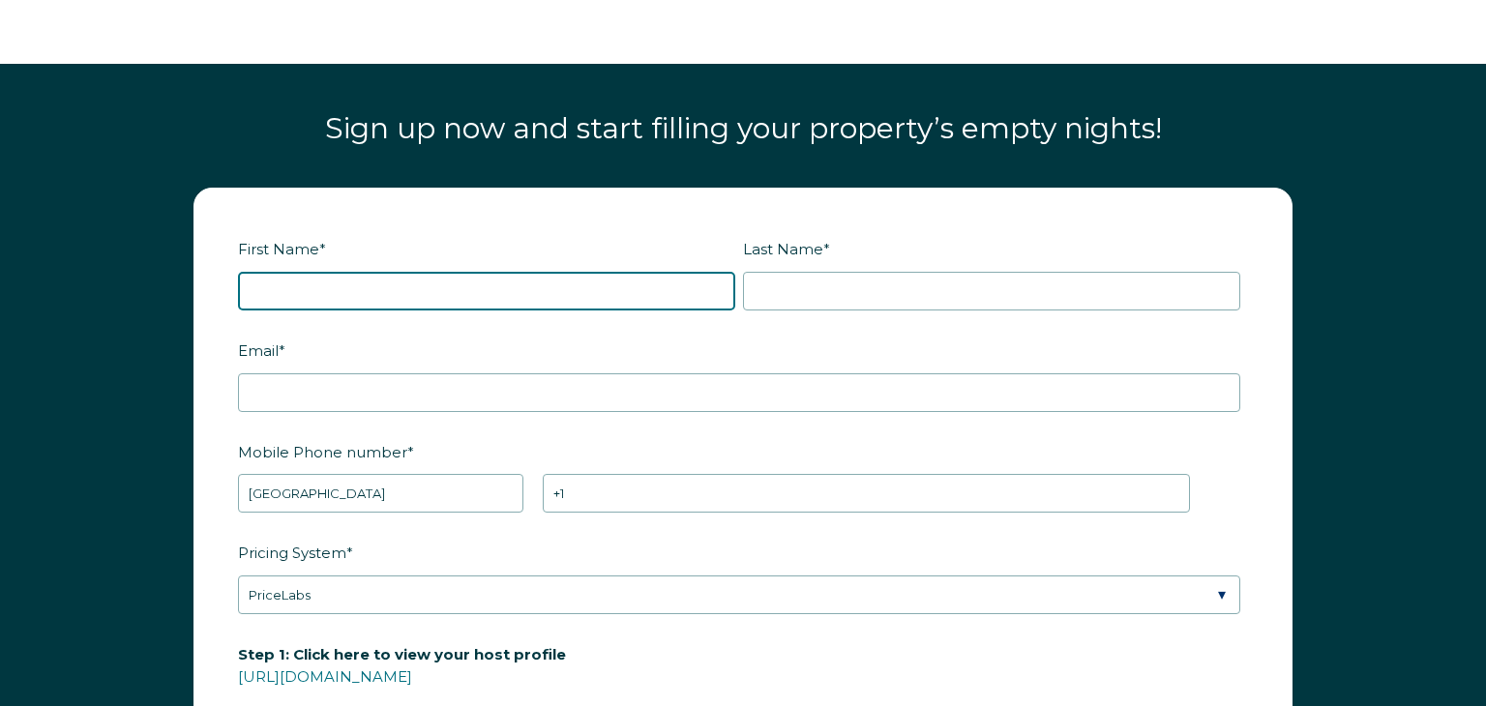
click at [295, 293] on input "First Name *" at bounding box center [486, 291] width 497 height 39
type input "[PERSON_NAME]"
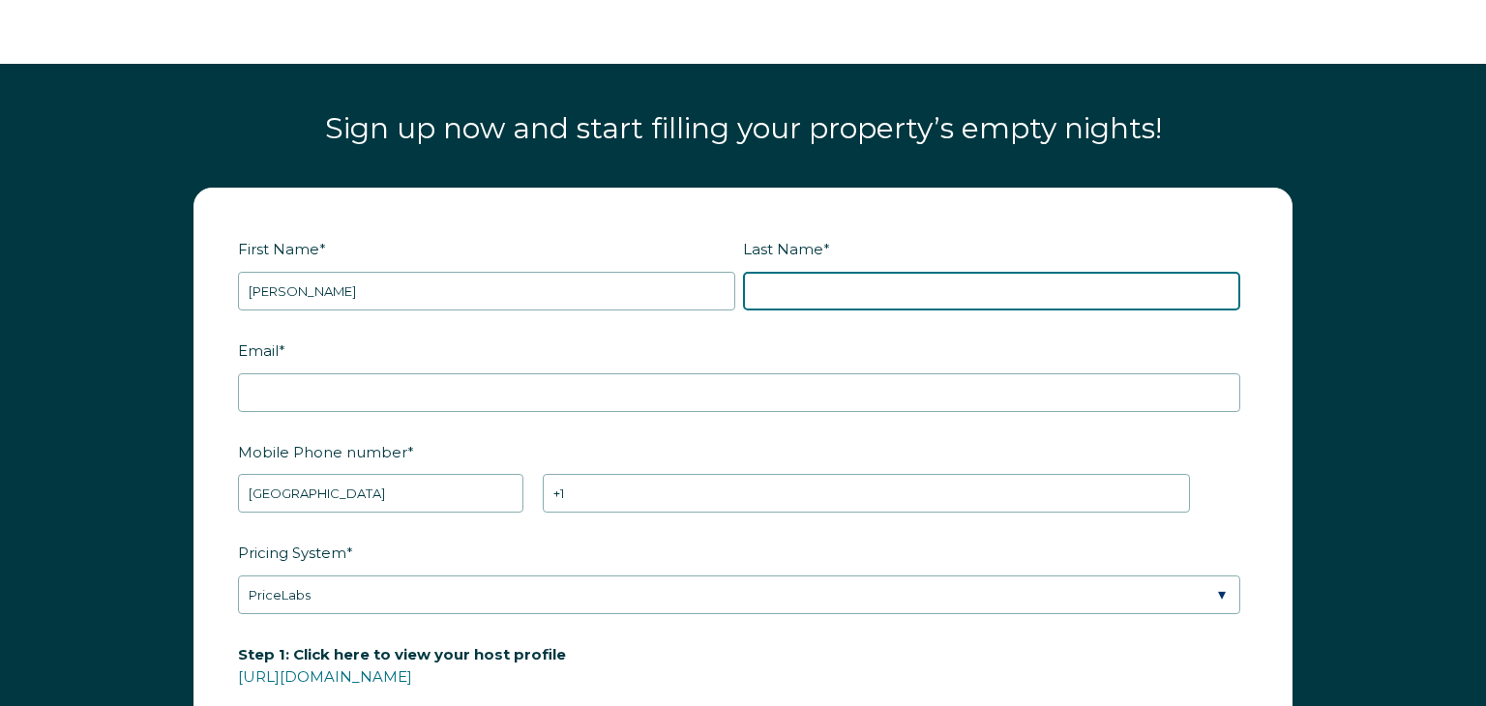
type input "[PERSON_NAME]"
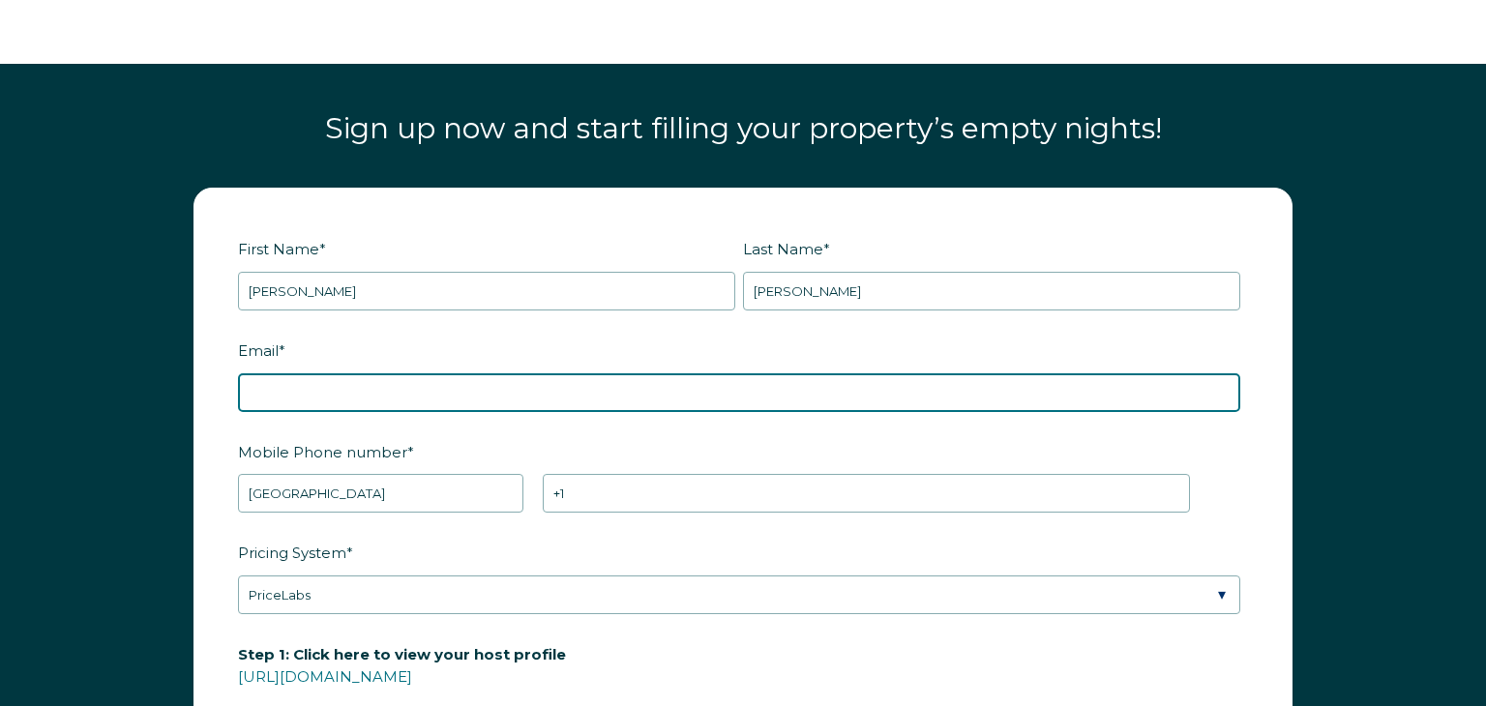
click at [306, 383] on input "Email *" at bounding box center [739, 392] width 1002 height 39
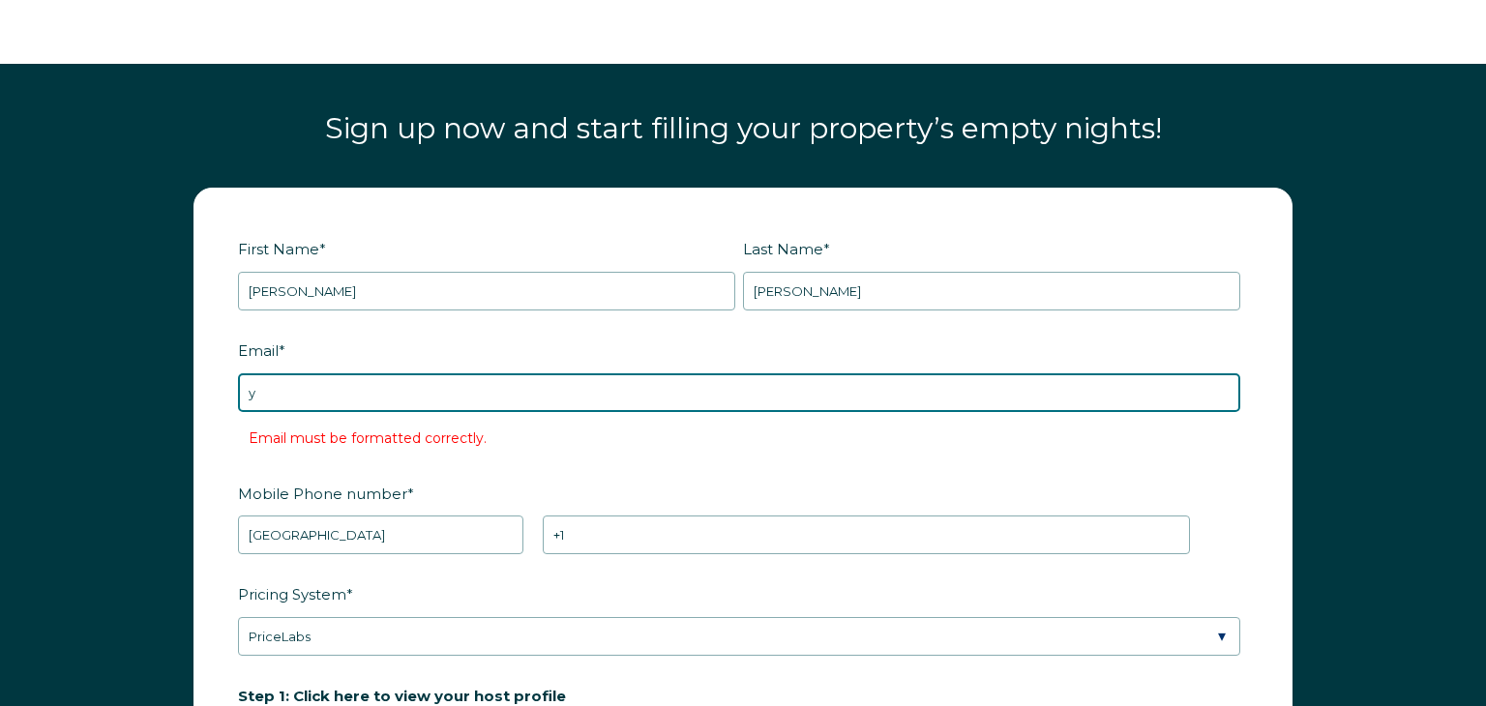
type input "[EMAIL_ADDRESS][DOMAIN_NAME]"
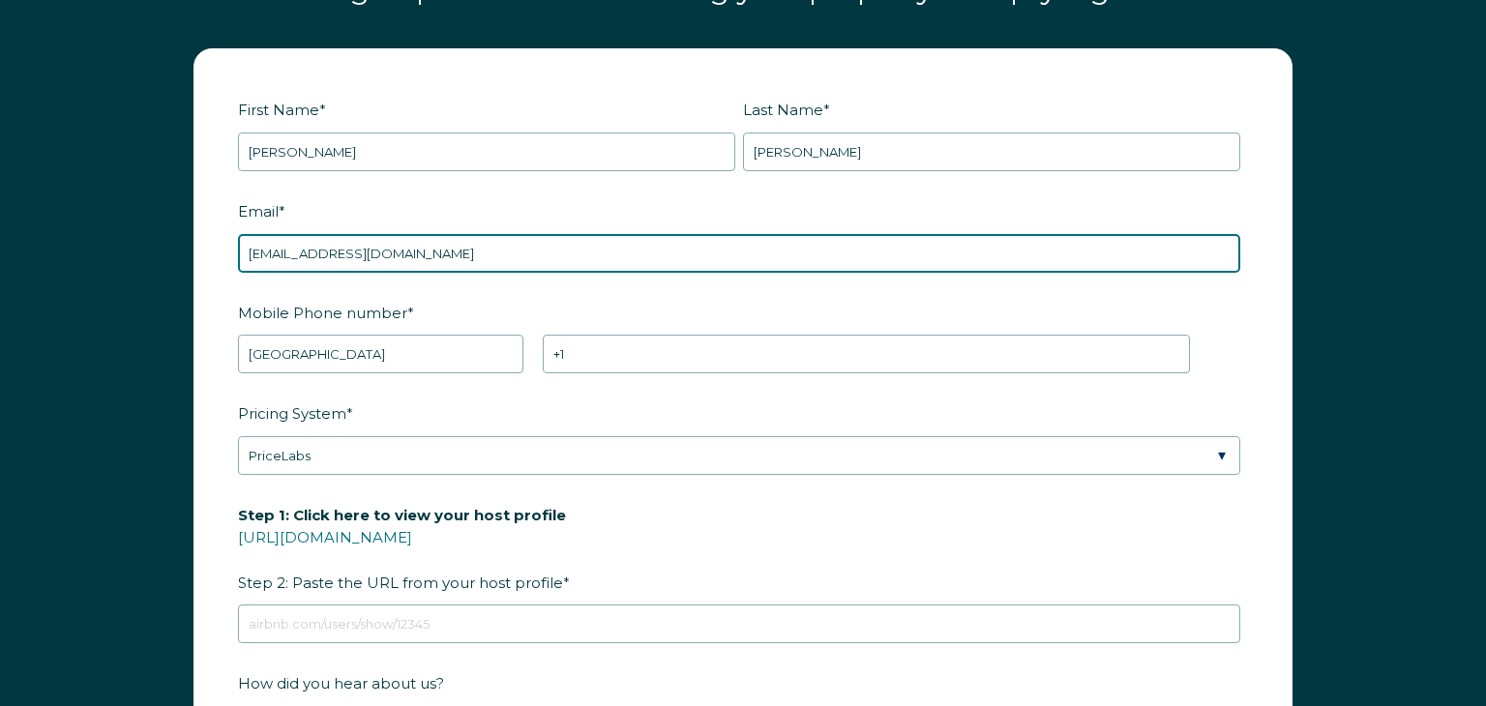
scroll to position [2440, 0]
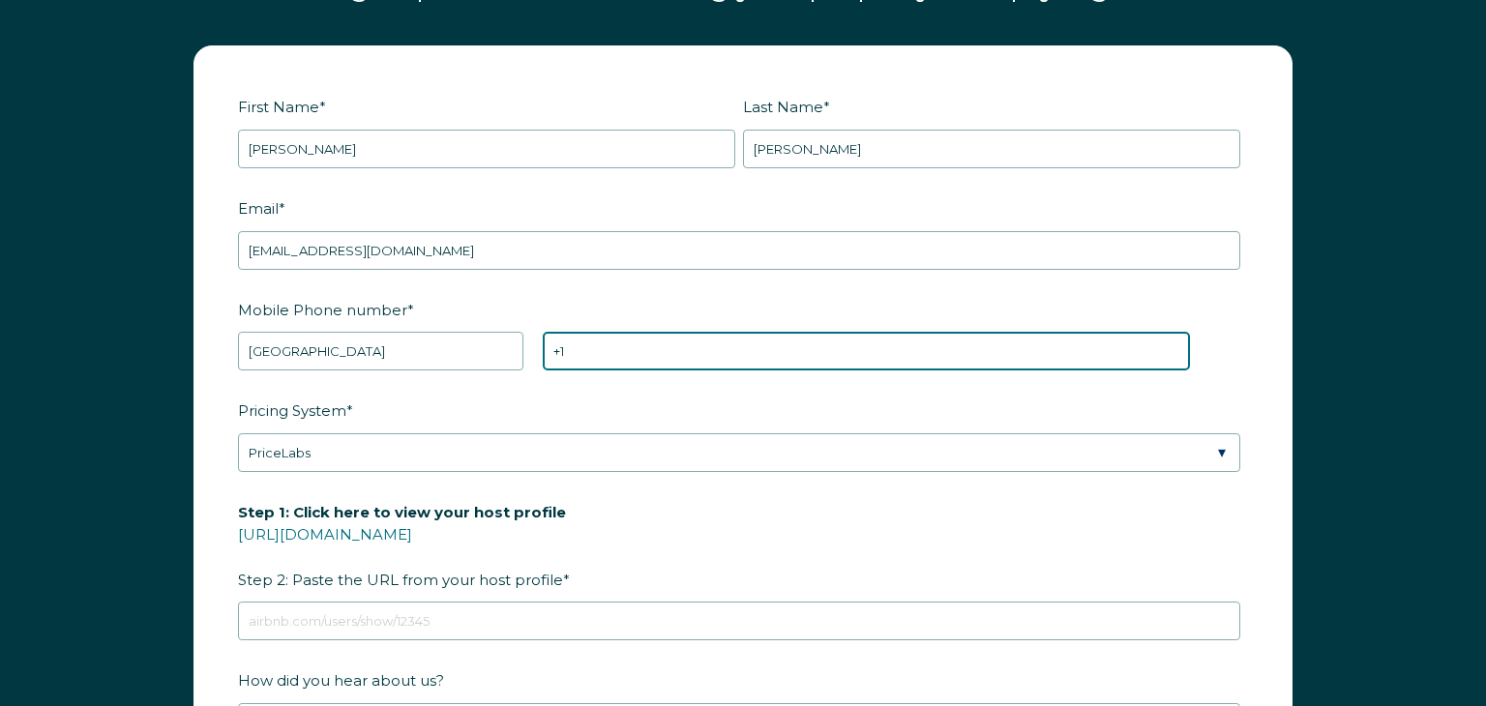
click at [582, 358] on input "+1" at bounding box center [866, 351] width 647 height 39
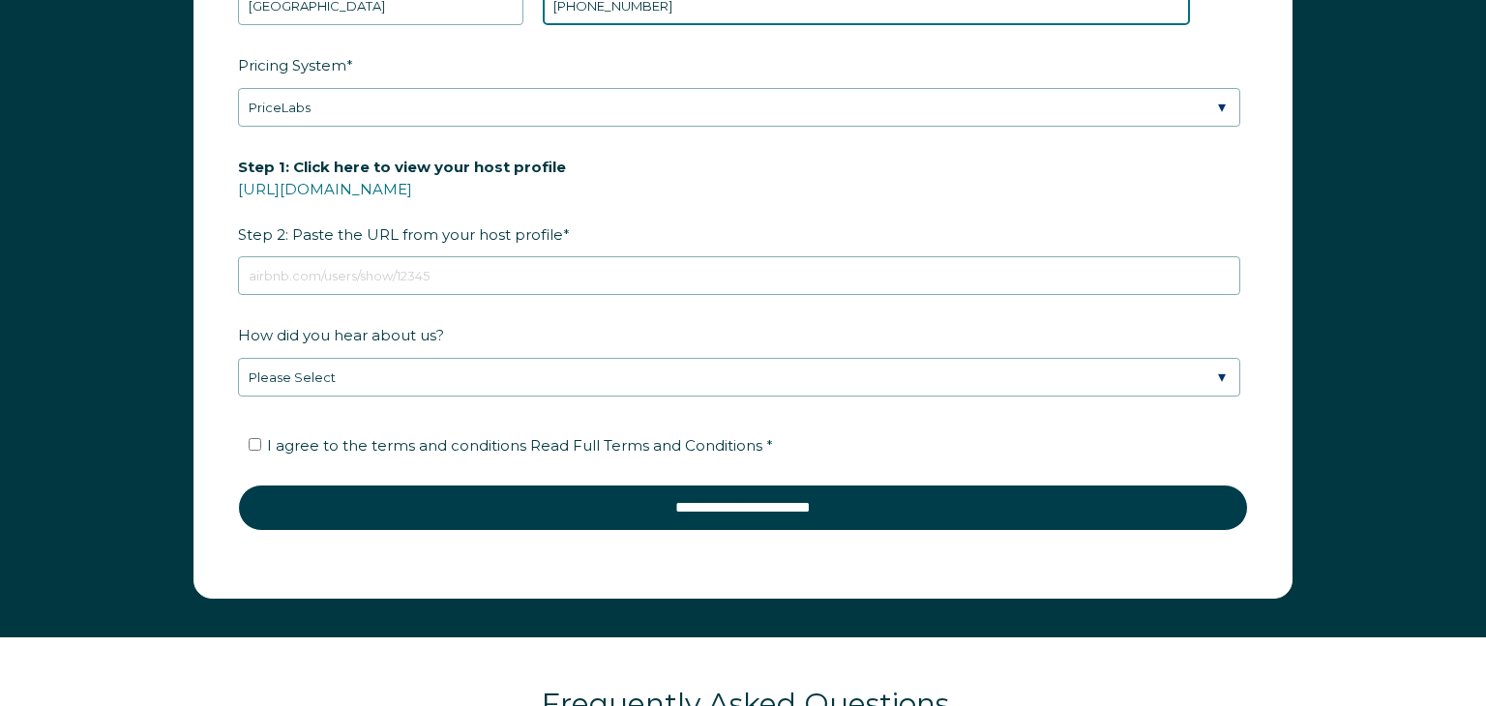
scroll to position [2789, 0]
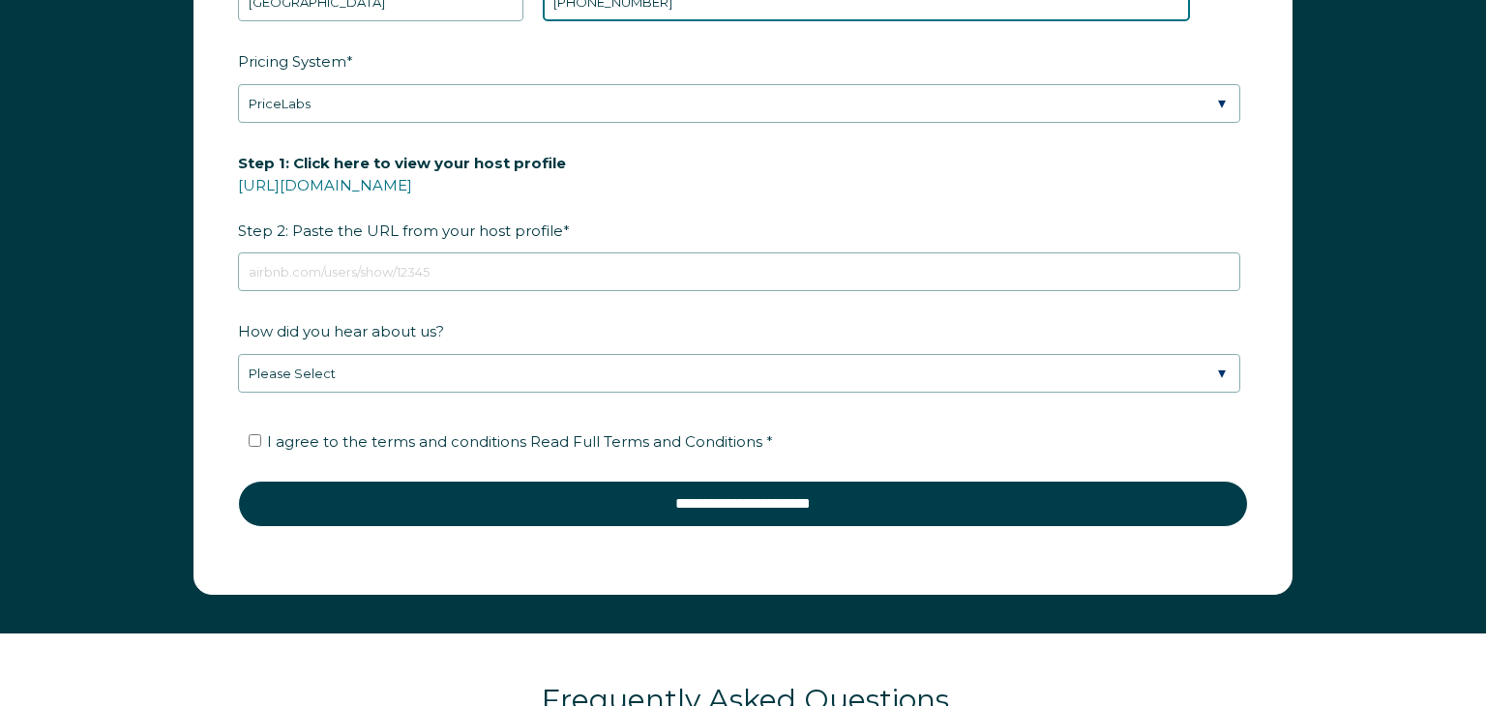
type input "[PHONE_NUMBER]"
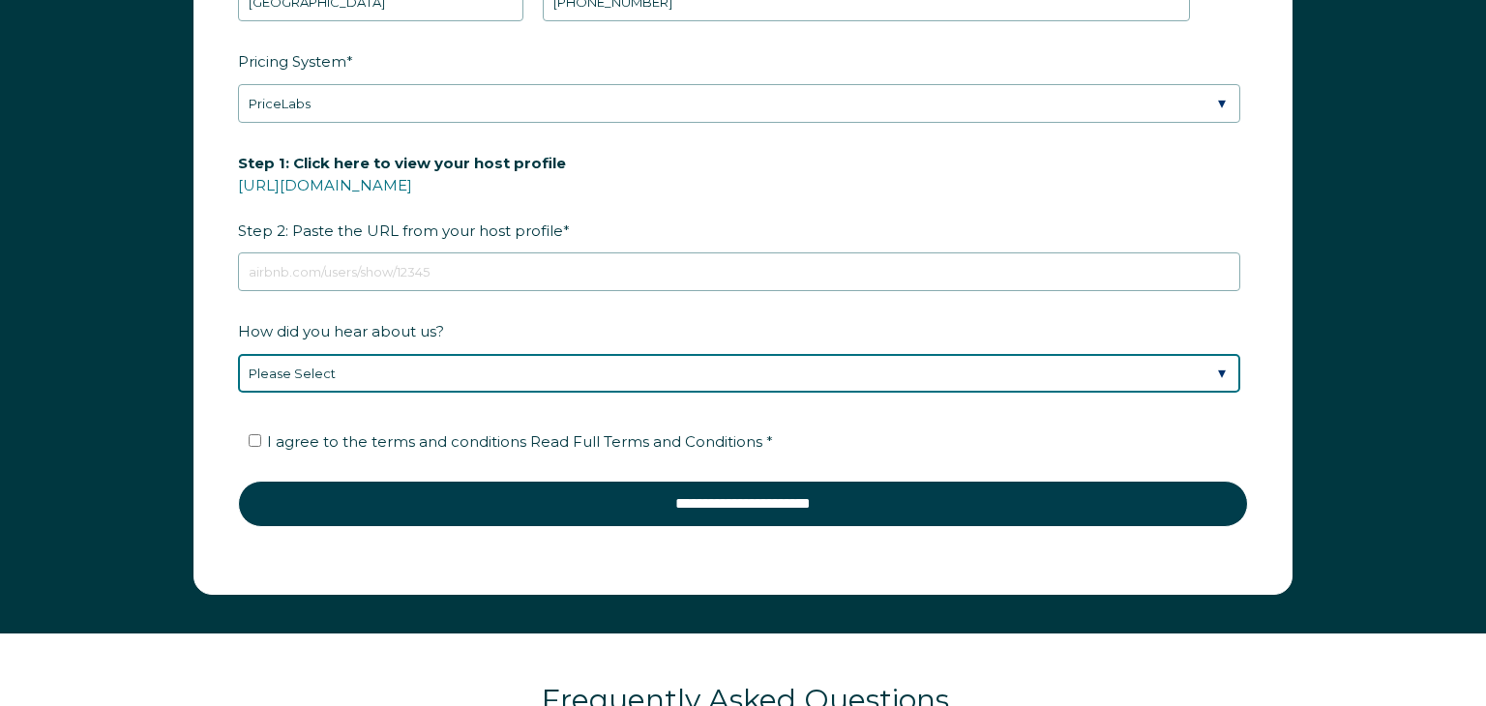
click at [1221, 373] on select "Please Select Discovered Whimstay at an event or conference Found Whimstay thro…" at bounding box center [739, 373] width 1002 height 39
select select "Social Media"
click at [238, 354] on select "Please Select Discovered Whimstay at an event or conference Found Whimstay thro…" at bounding box center [739, 373] width 1002 height 39
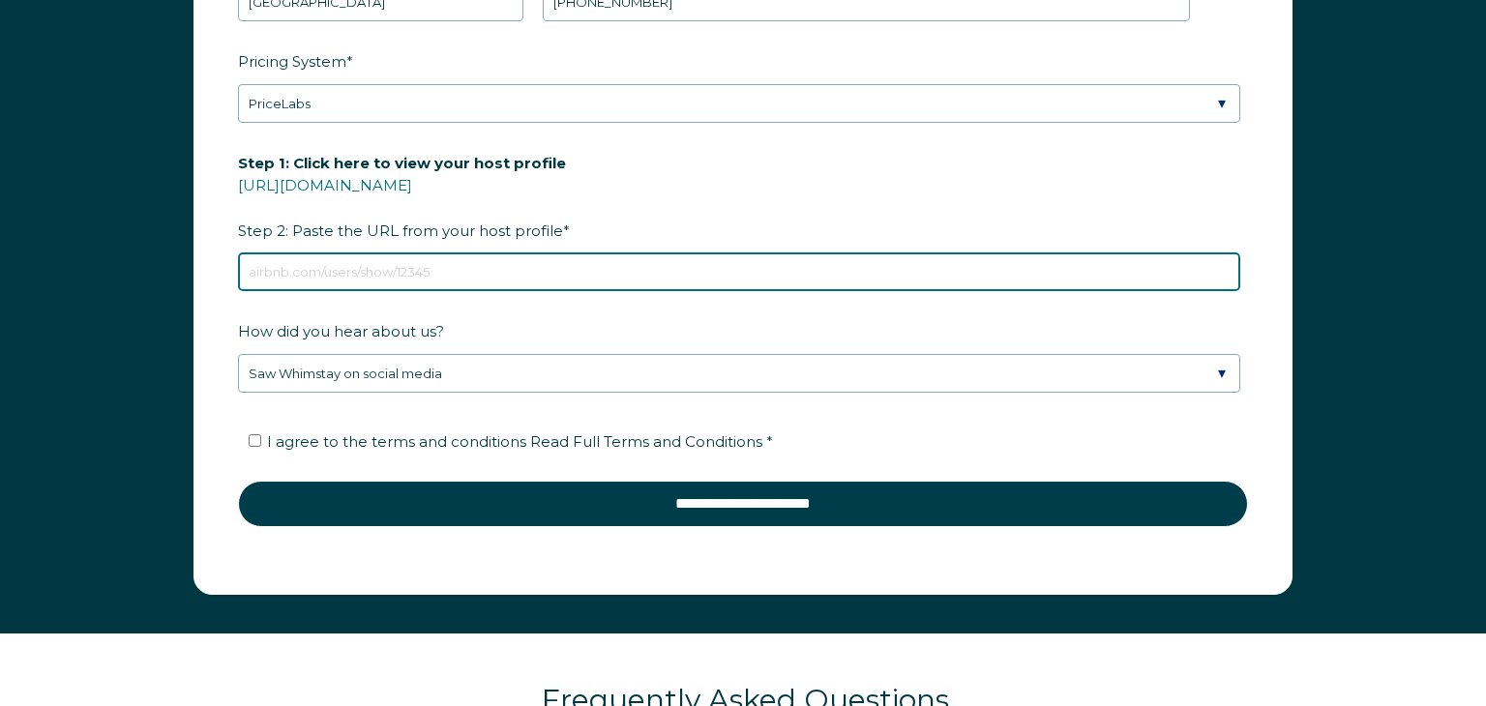
click at [531, 263] on input "Step 1: Click here to view your host profile [URL][DOMAIN_NAME] Step 2: Paste t…" at bounding box center [739, 271] width 1002 height 39
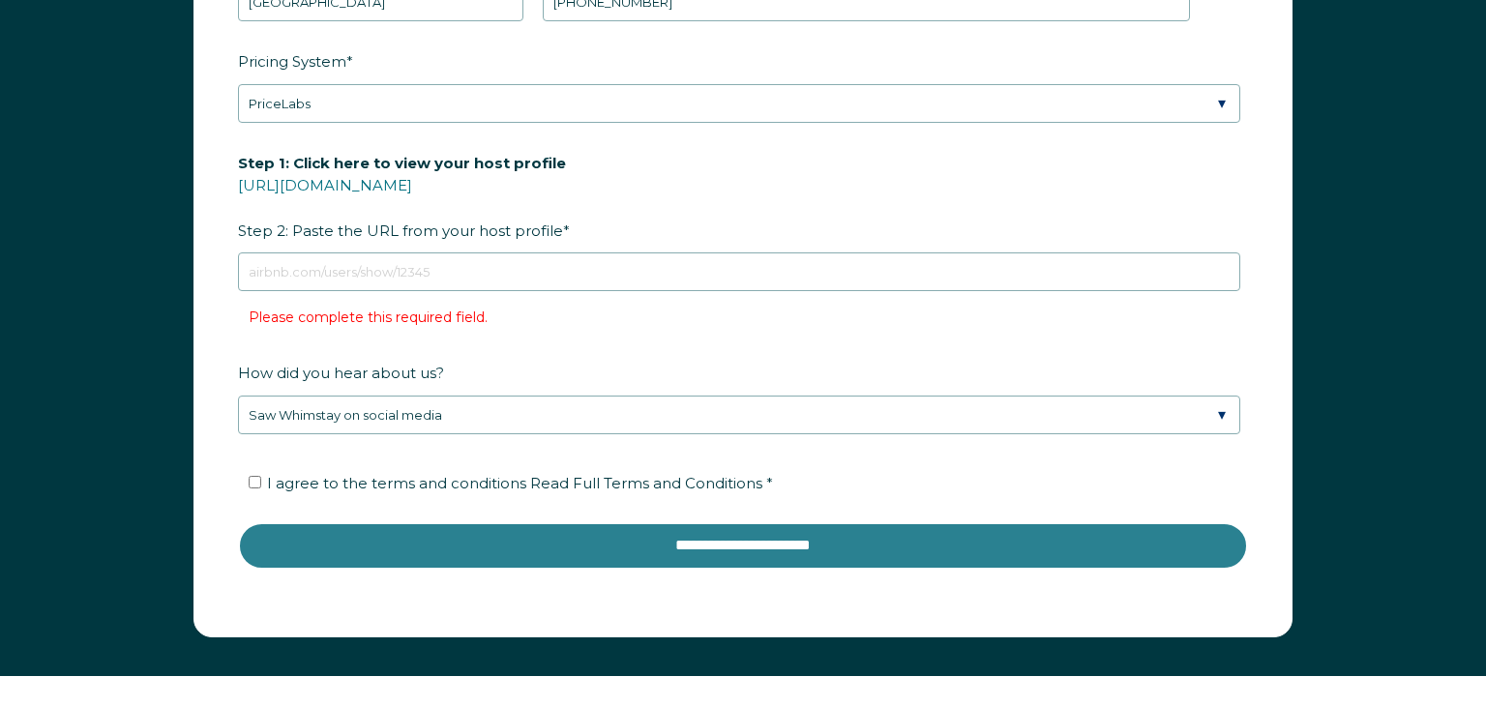
click at [865, 500] on form "First Name * [PERSON_NAME] Last Name * [PERSON_NAME] RBO Token Company ID Refer…" at bounding box center [742, 166] width 1097 height 938
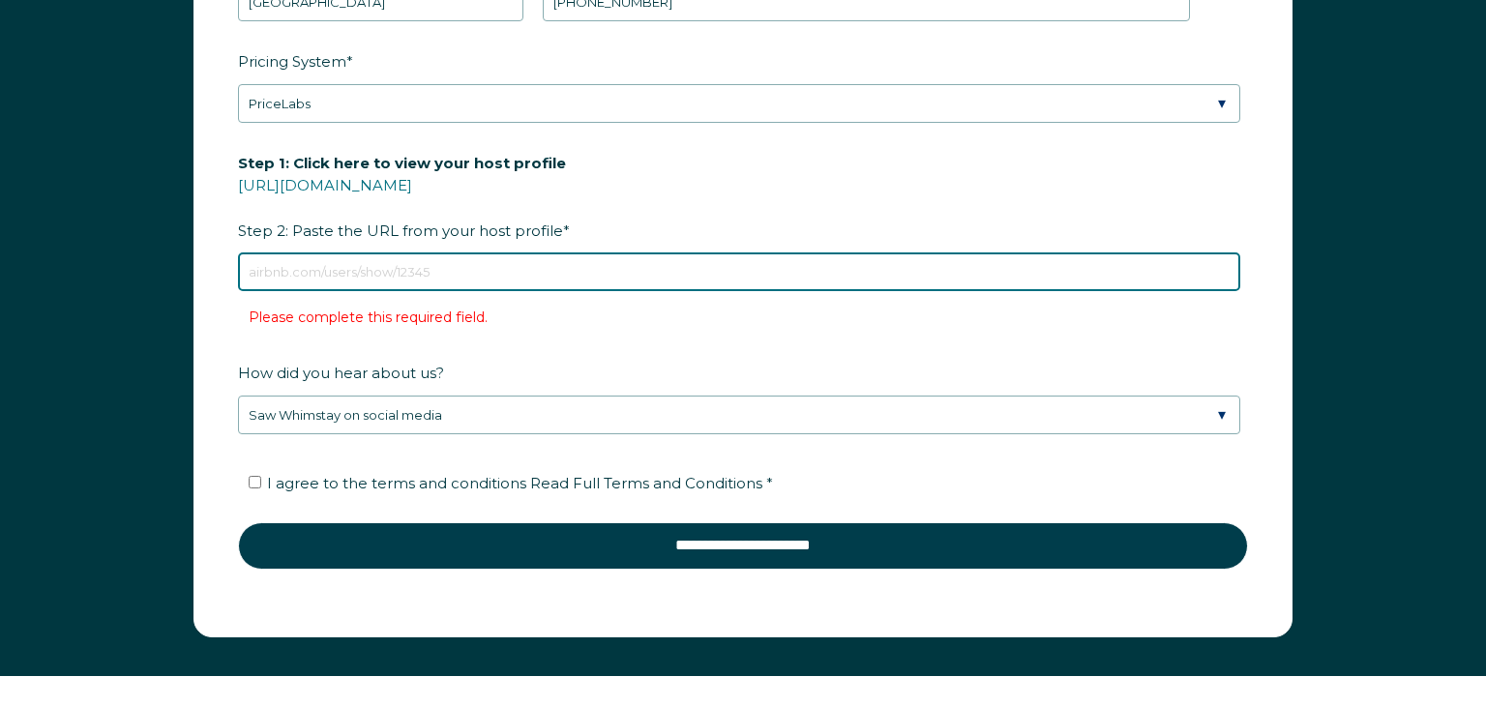
click at [409, 271] on input "Step 1: Click here to view your host profile [URL][DOMAIN_NAME] Step 2: Paste t…" at bounding box center [739, 271] width 1002 height 39
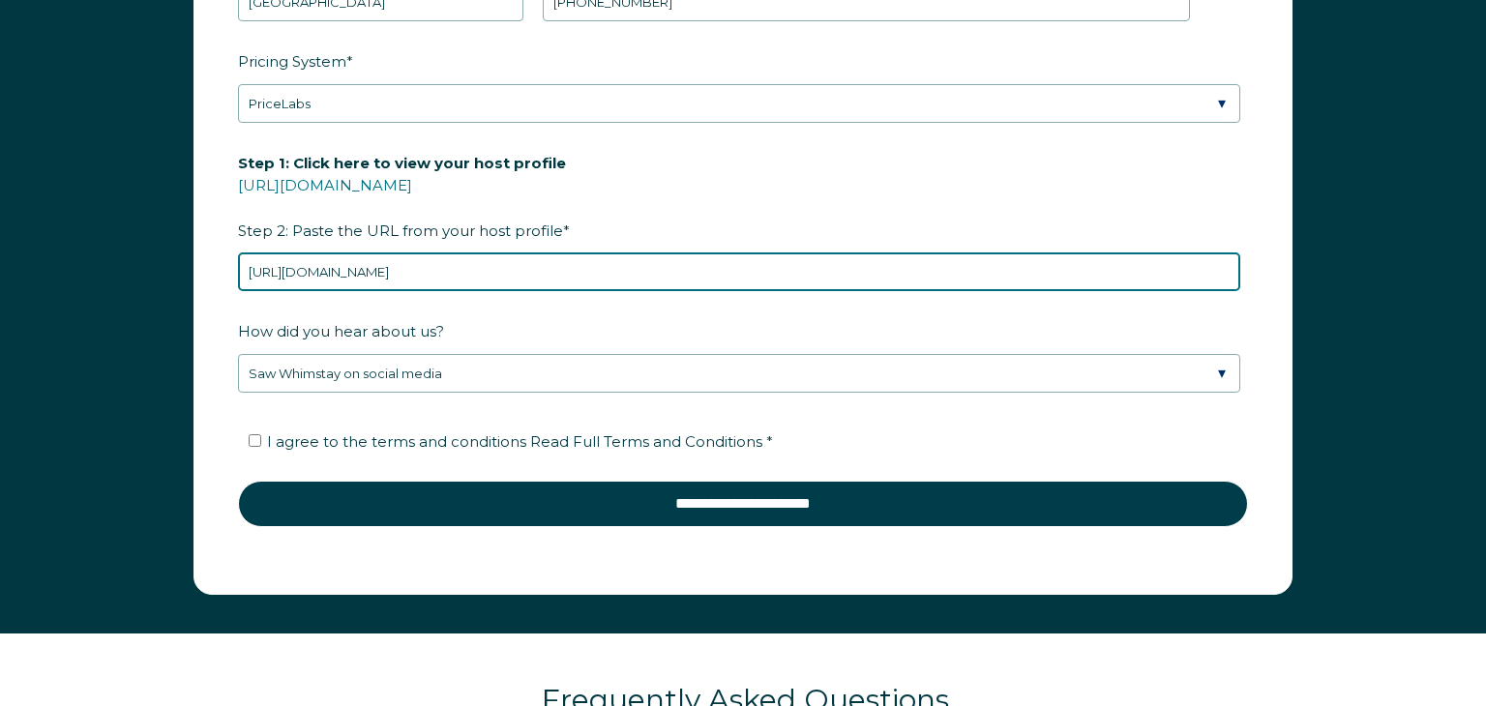
type input "[URL][DOMAIN_NAME]"
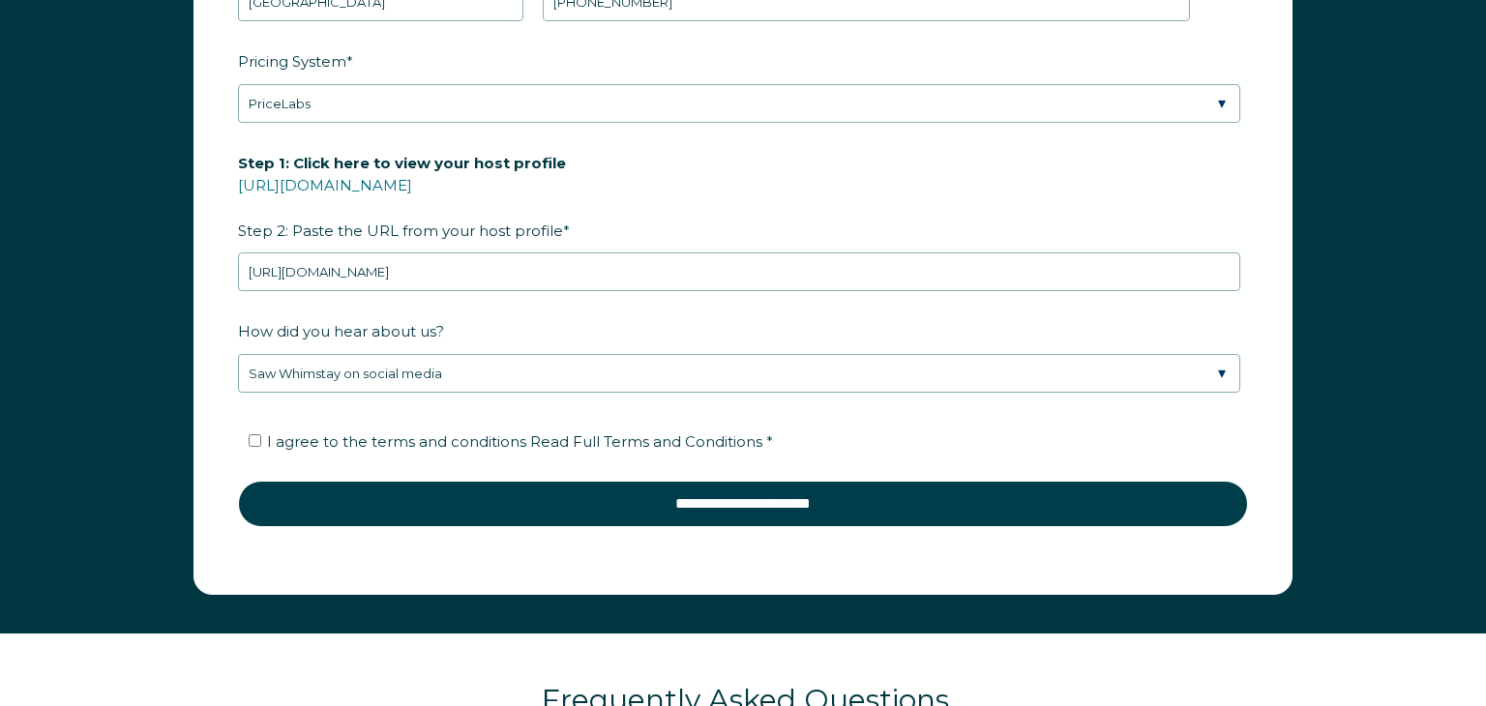
click at [664, 333] on label "How did you hear about us?" at bounding box center [743, 331] width 1010 height 34
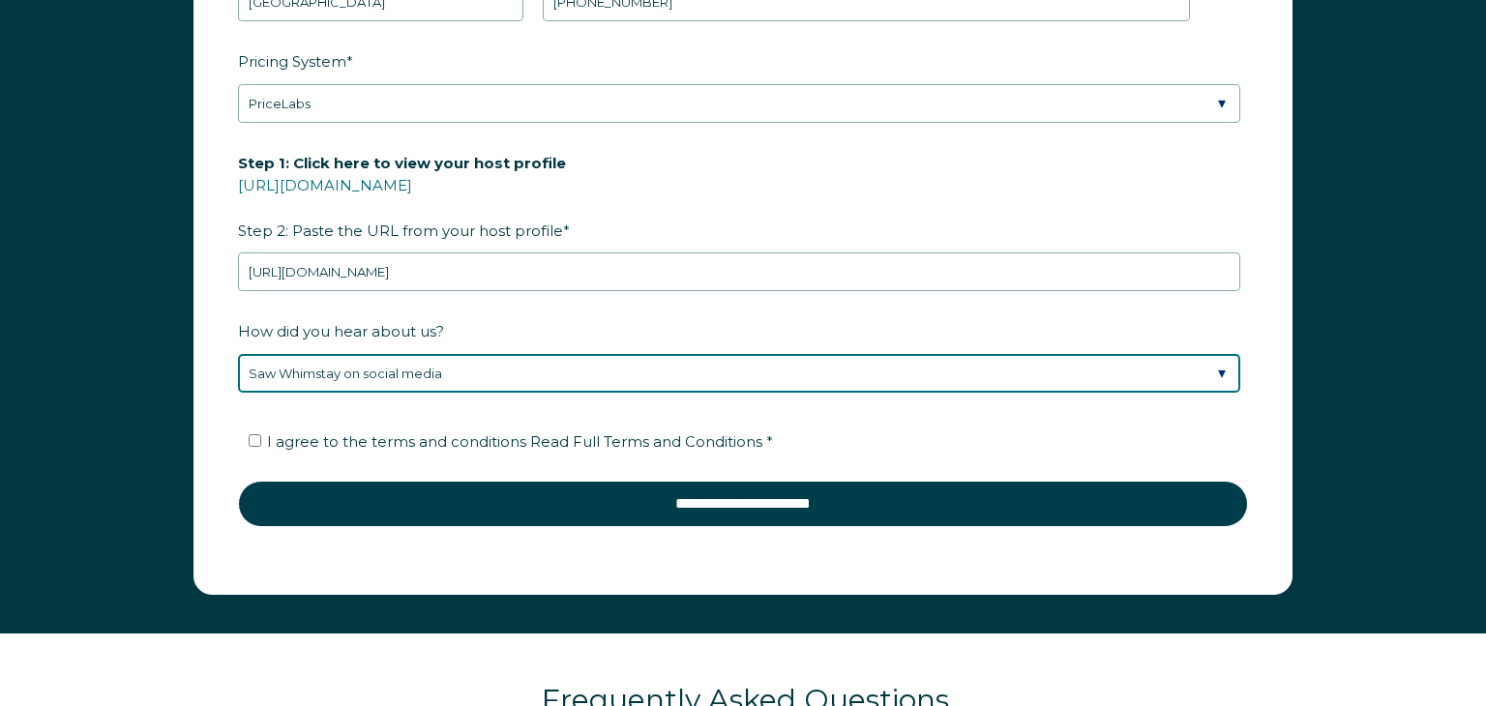
click at [664, 354] on select "Please Select Discovered Whimstay at an event or conference Found Whimstay thro…" at bounding box center [739, 373] width 1002 height 39
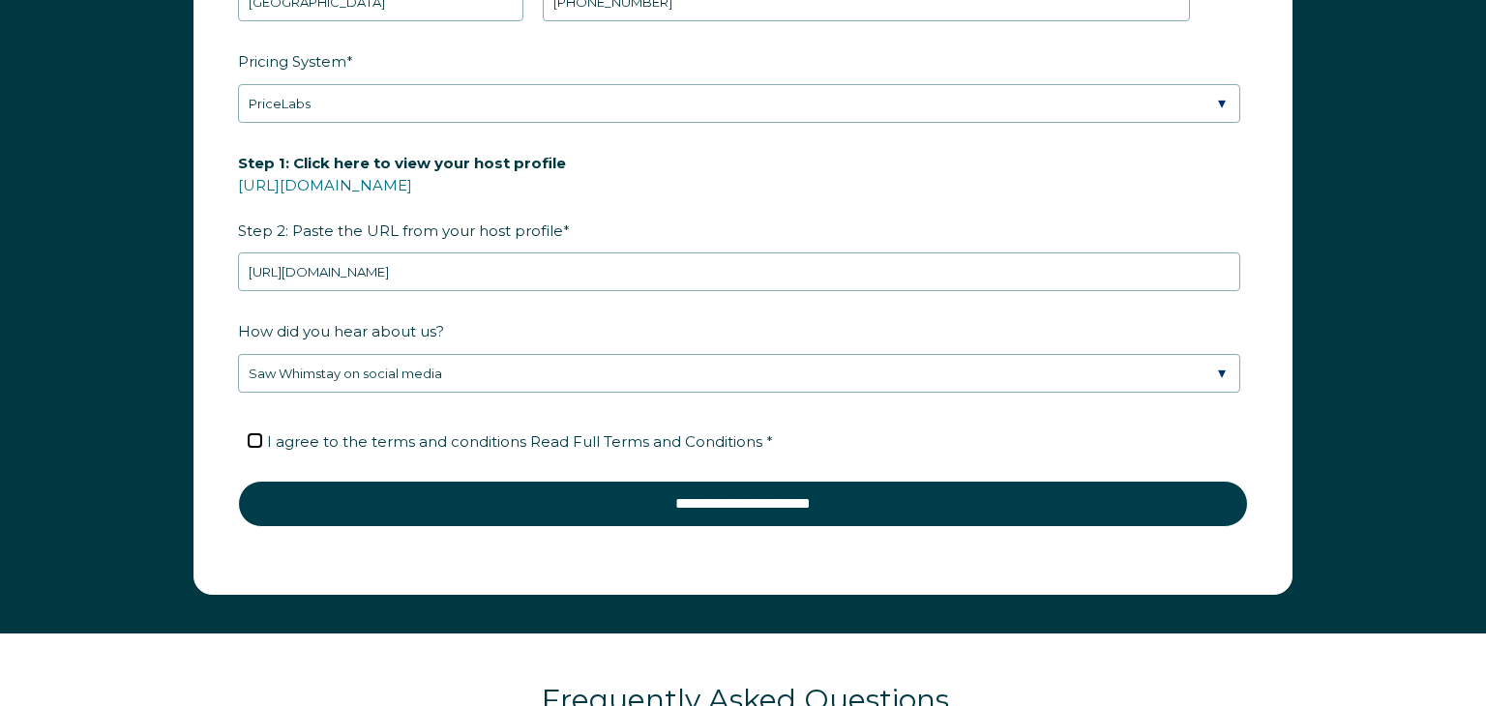
click at [250, 438] on input "I agree to the terms and conditions Read Full Terms and Conditions *" at bounding box center [255, 440] width 13 height 13
checkbox input "true"
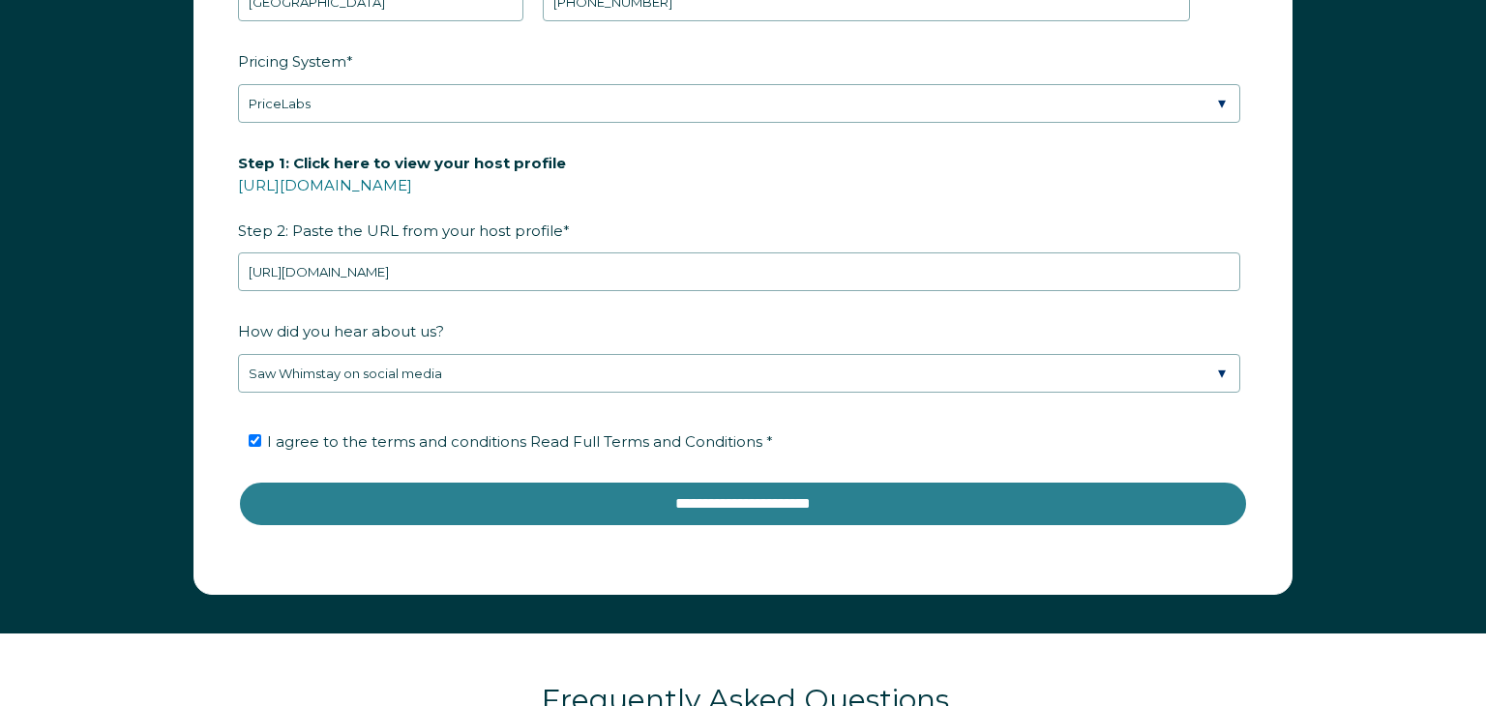
click at [730, 506] on input "**********" at bounding box center [743, 504] width 1010 height 46
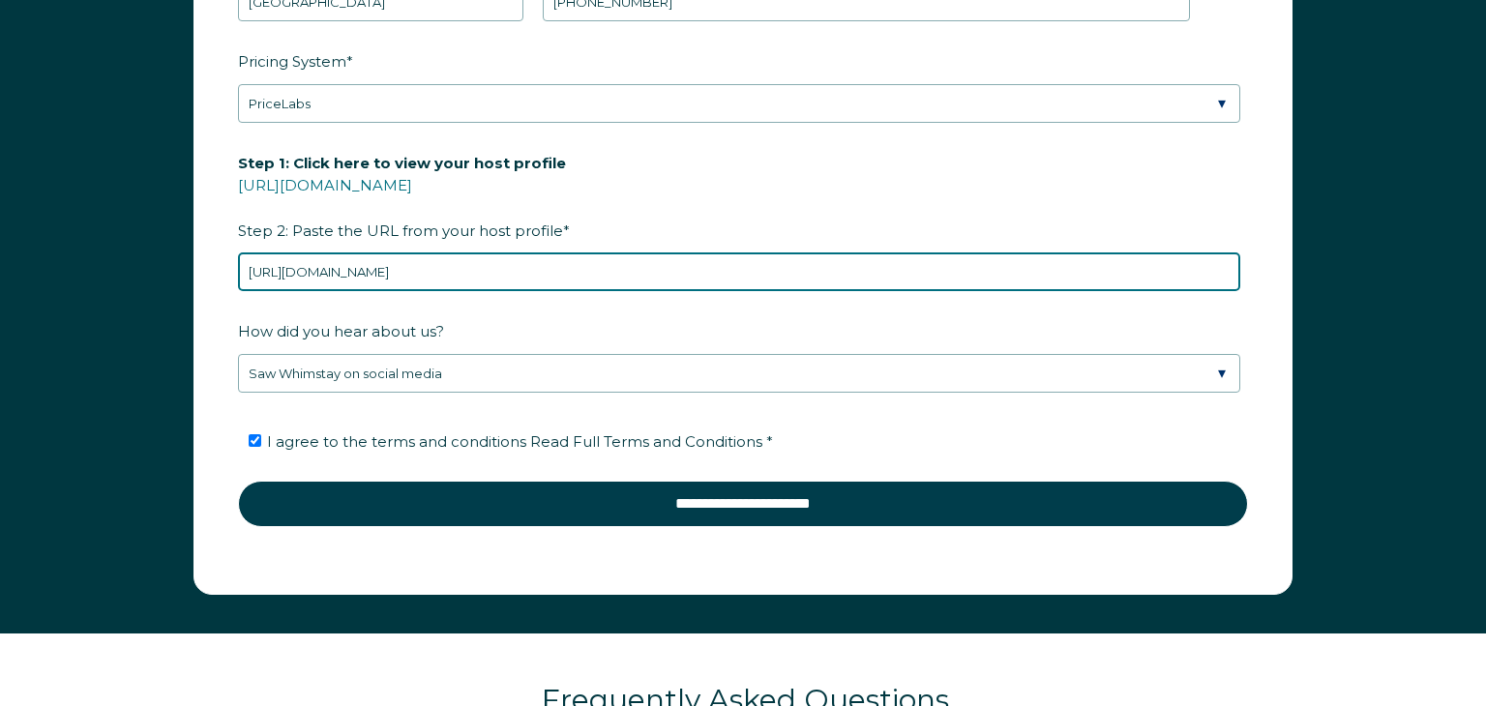
click at [487, 265] on input "[URL][DOMAIN_NAME]" at bounding box center [739, 271] width 1002 height 39
type input "h"
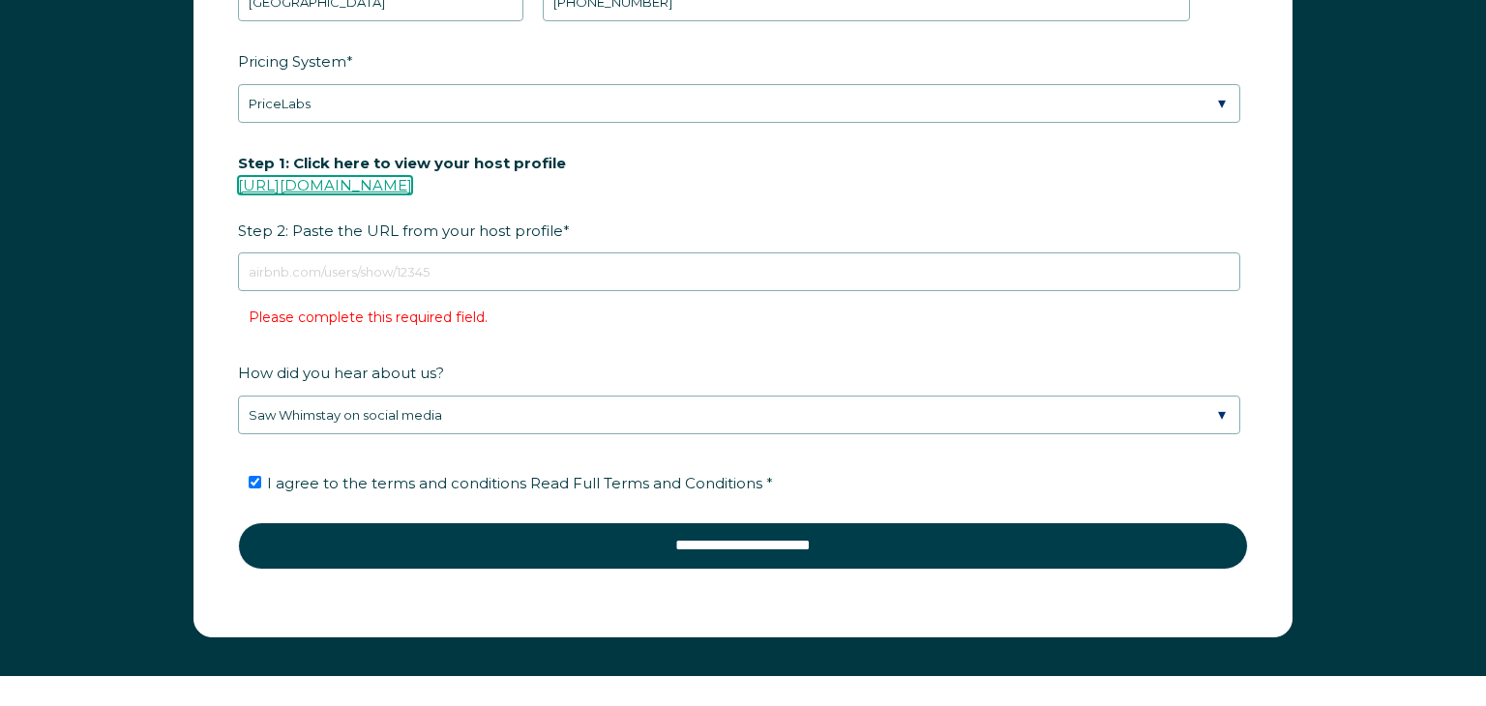
click at [412, 184] on link "[URL][DOMAIN_NAME]" at bounding box center [325, 185] width 174 height 18
click at [412, 182] on link "[URL][DOMAIN_NAME]" at bounding box center [325, 185] width 174 height 18
click at [390, 183] on link "[URL][DOMAIN_NAME]" at bounding box center [325, 185] width 174 height 18
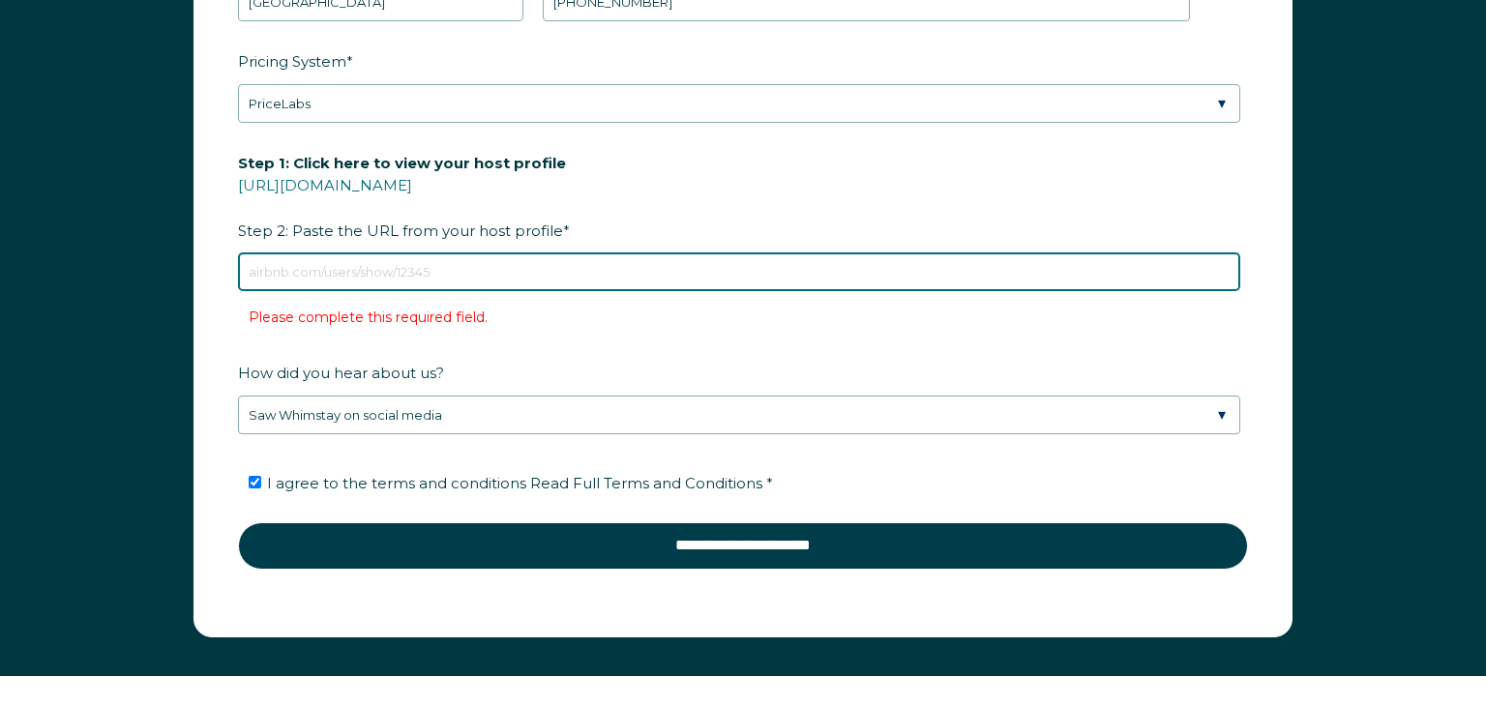
click at [312, 265] on input "Step 1: Click here to view your host profile [URL][DOMAIN_NAME] Step 2: Paste t…" at bounding box center [739, 271] width 1002 height 39
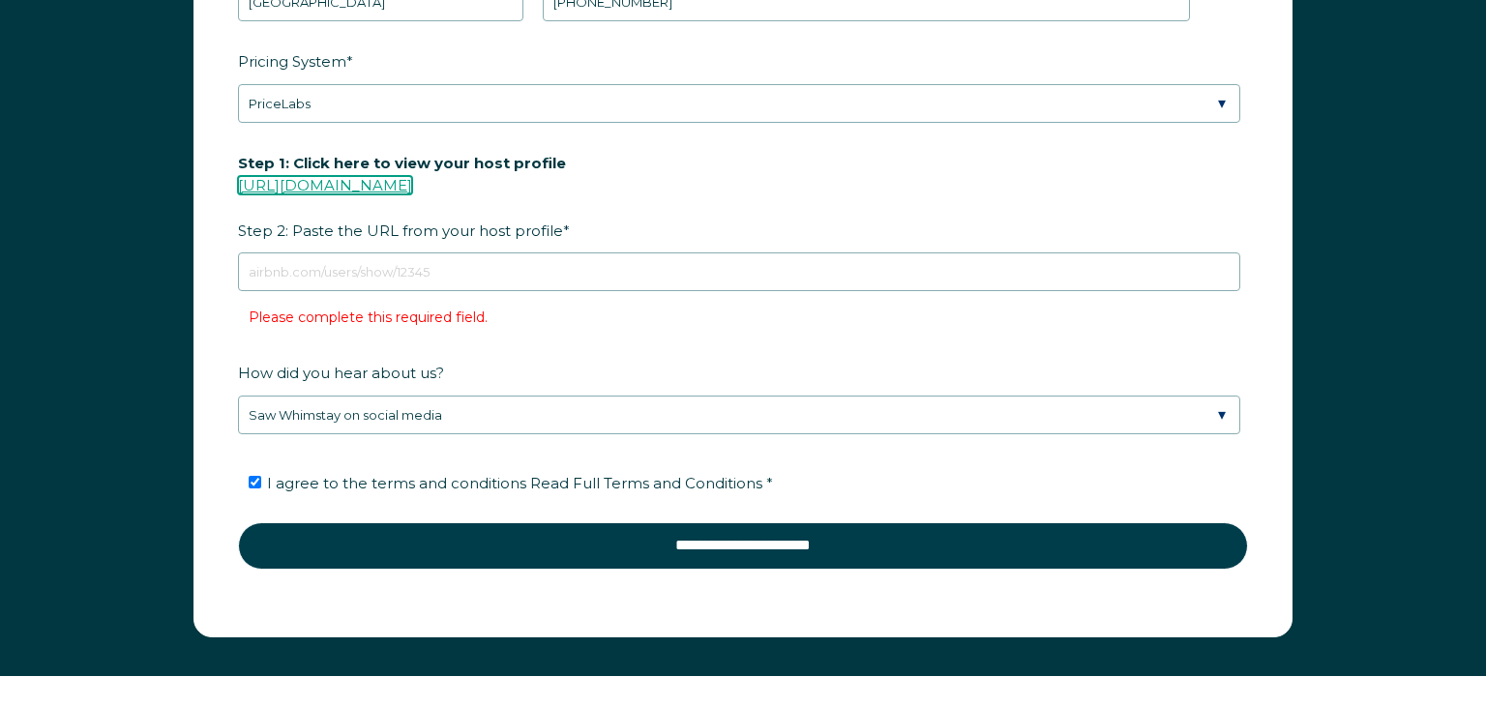
click at [322, 179] on link "[URL][DOMAIN_NAME]" at bounding box center [325, 185] width 174 height 18
click at [383, 187] on link "[URL][DOMAIN_NAME]" at bounding box center [325, 185] width 174 height 18
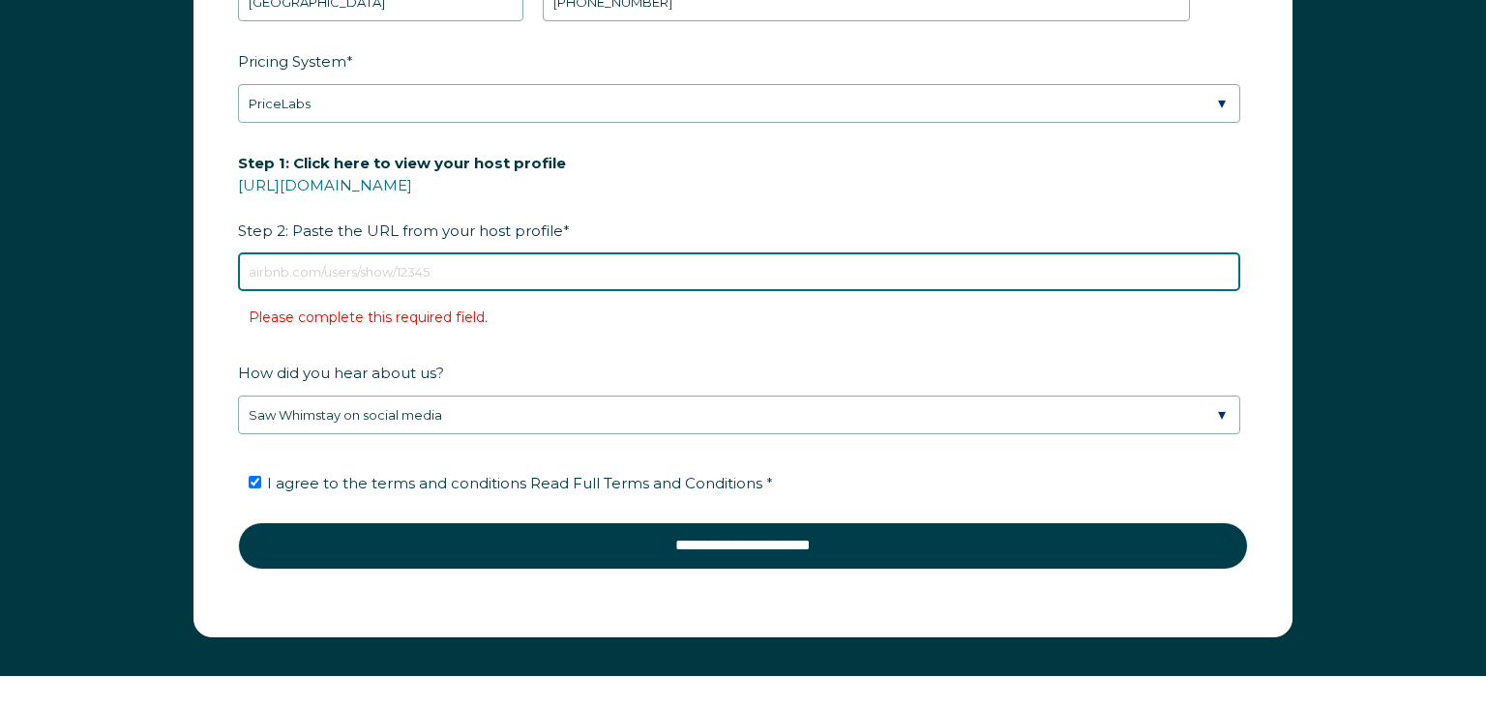
click at [345, 272] on input "Step 1: Click here to view your host profile [URL][DOMAIN_NAME] Step 2: Paste t…" at bounding box center [739, 271] width 1002 height 39
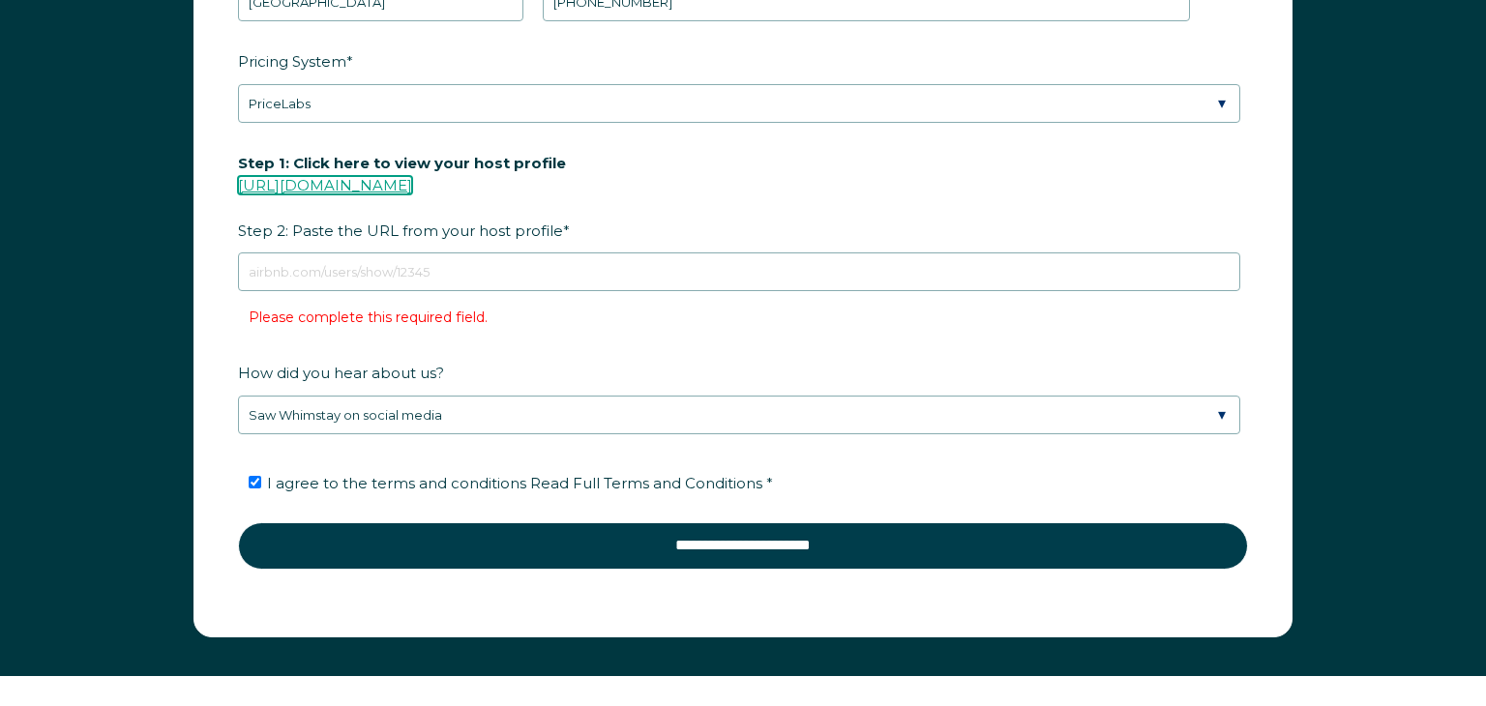
click at [341, 182] on link "[URL][DOMAIN_NAME]" at bounding box center [325, 185] width 174 height 18
click at [368, 176] on link "[URL][DOMAIN_NAME]" at bounding box center [325, 185] width 174 height 18
click at [342, 182] on link "[URL][DOMAIN_NAME]" at bounding box center [325, 185] width 174 height 18
